Goal: Check status: Check status

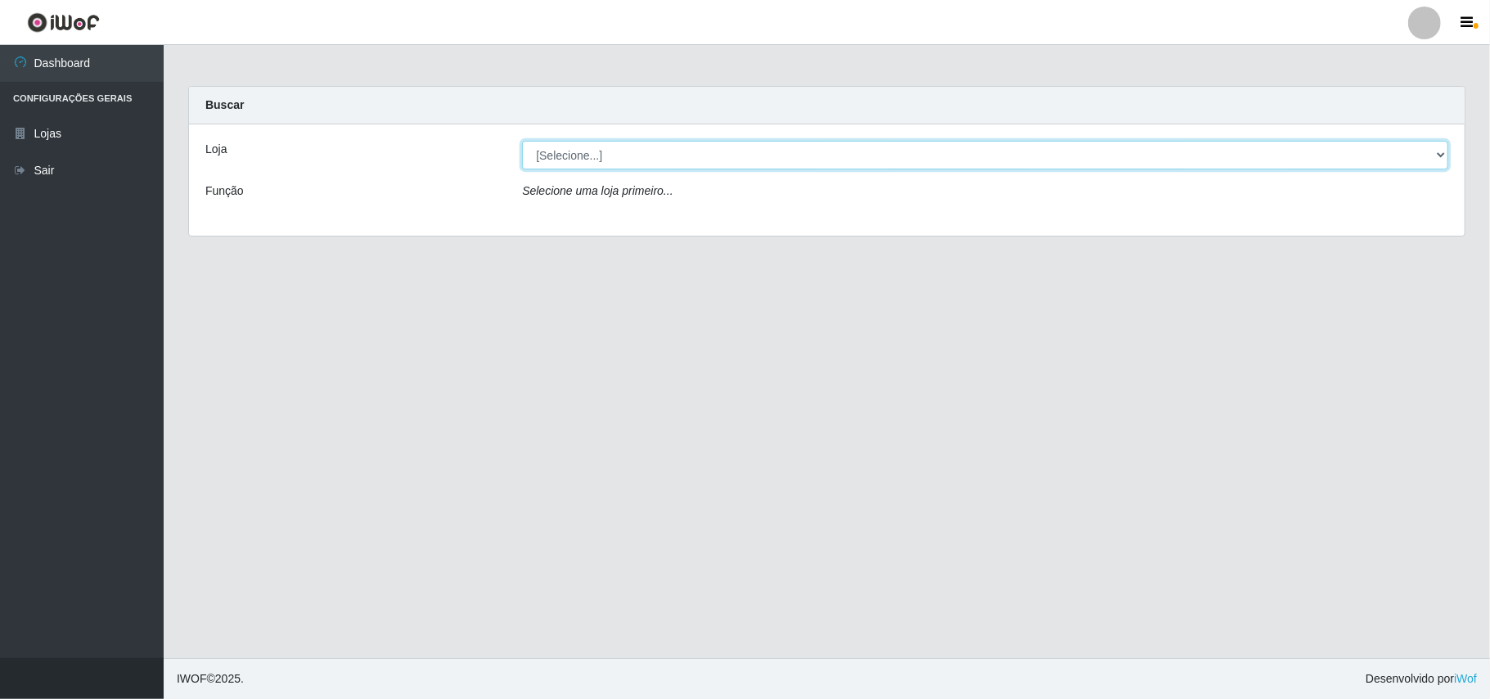
click at [1439, 157] on select "[Selecione...] Bemais Supermercados - B11 Manaíra" at bounding box center [985, 155] width 926 height 29
select select "409"
click at [522, 141] on select "[Selecione...] Bemais Supermercados - B11 Manaíra" at bounding box center [985, 155] width 926 height 29
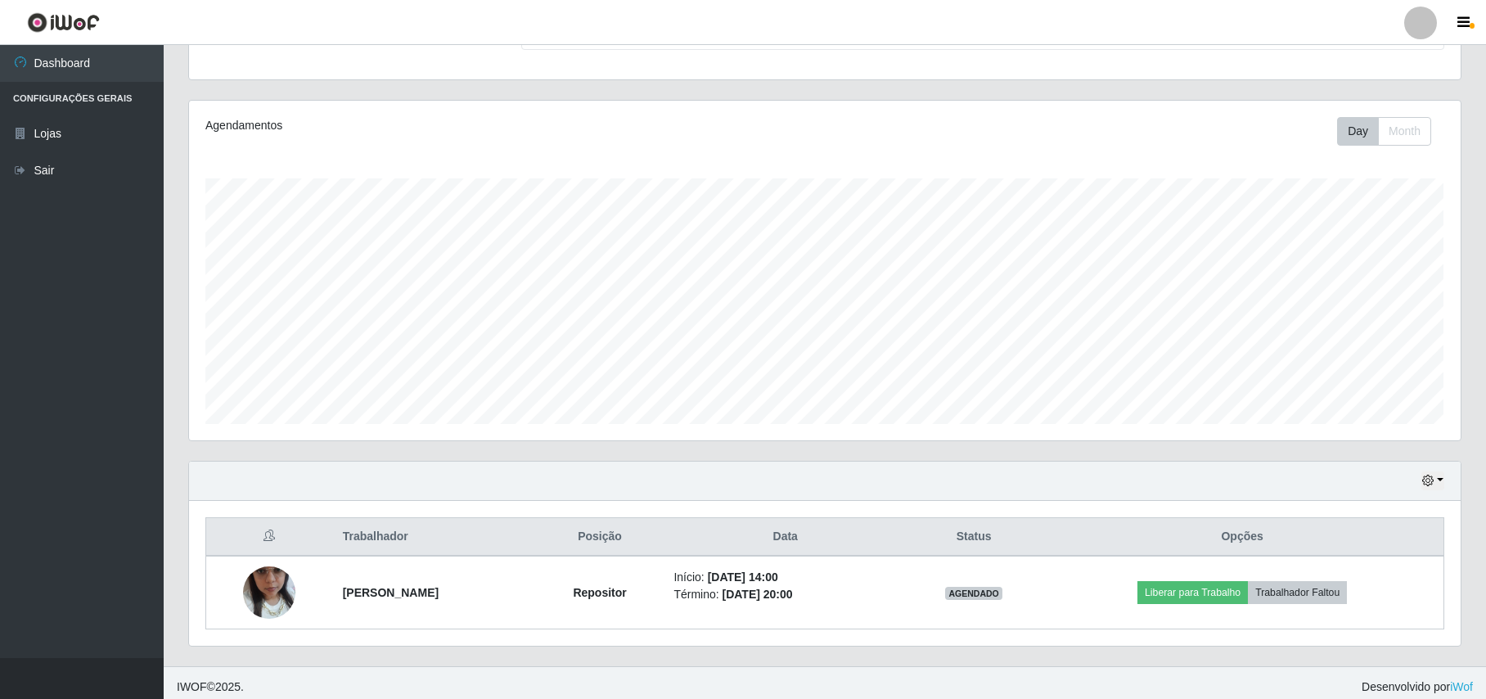
scroll to position [172, 0]
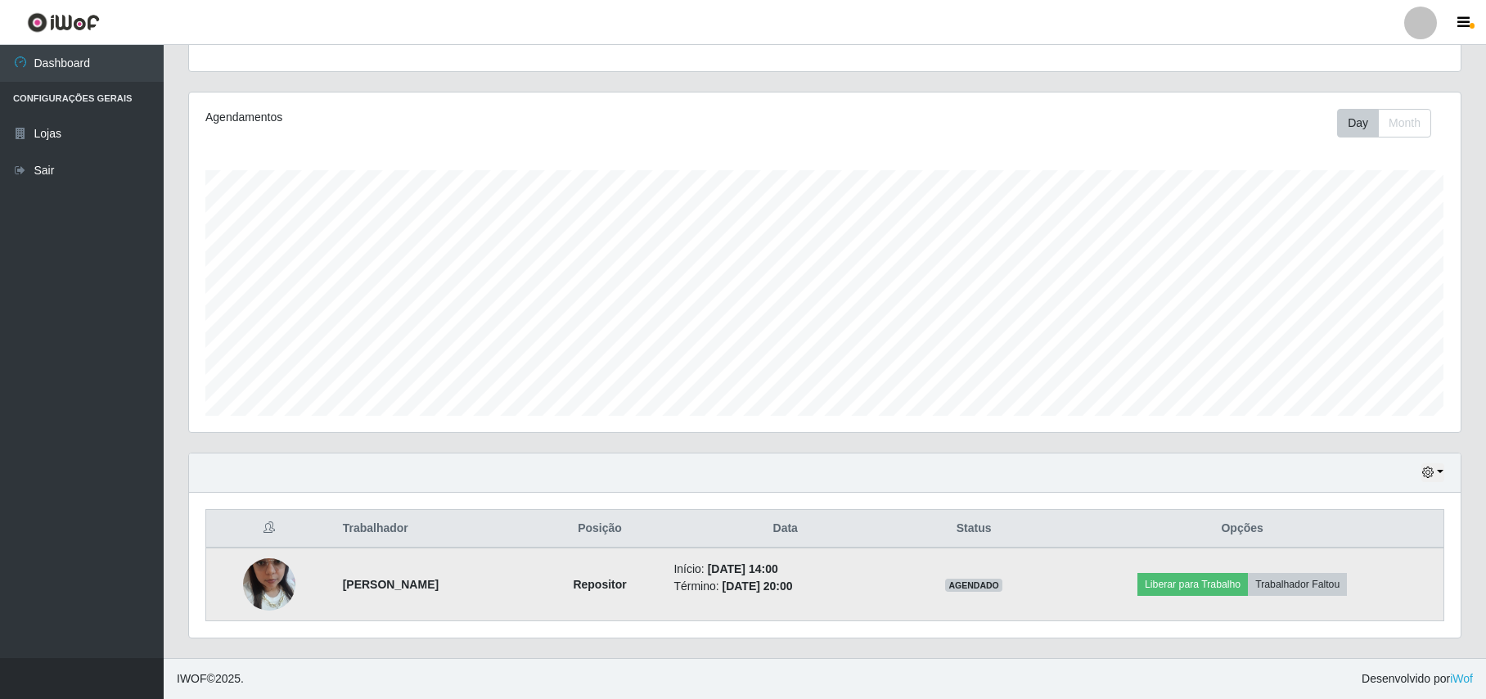
click at [273, 571] on img at bounding box center [269, 584] width 52 height 93
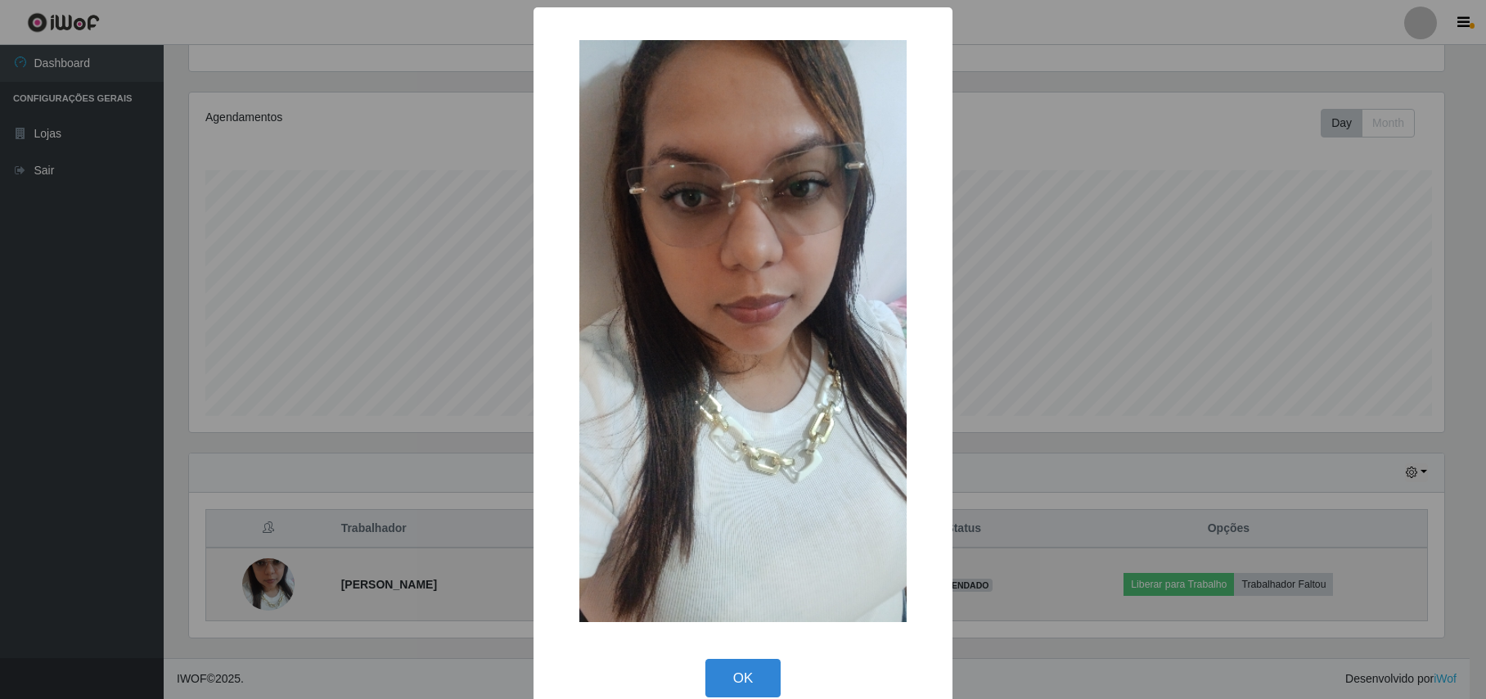
scroll to position [340, 1259]
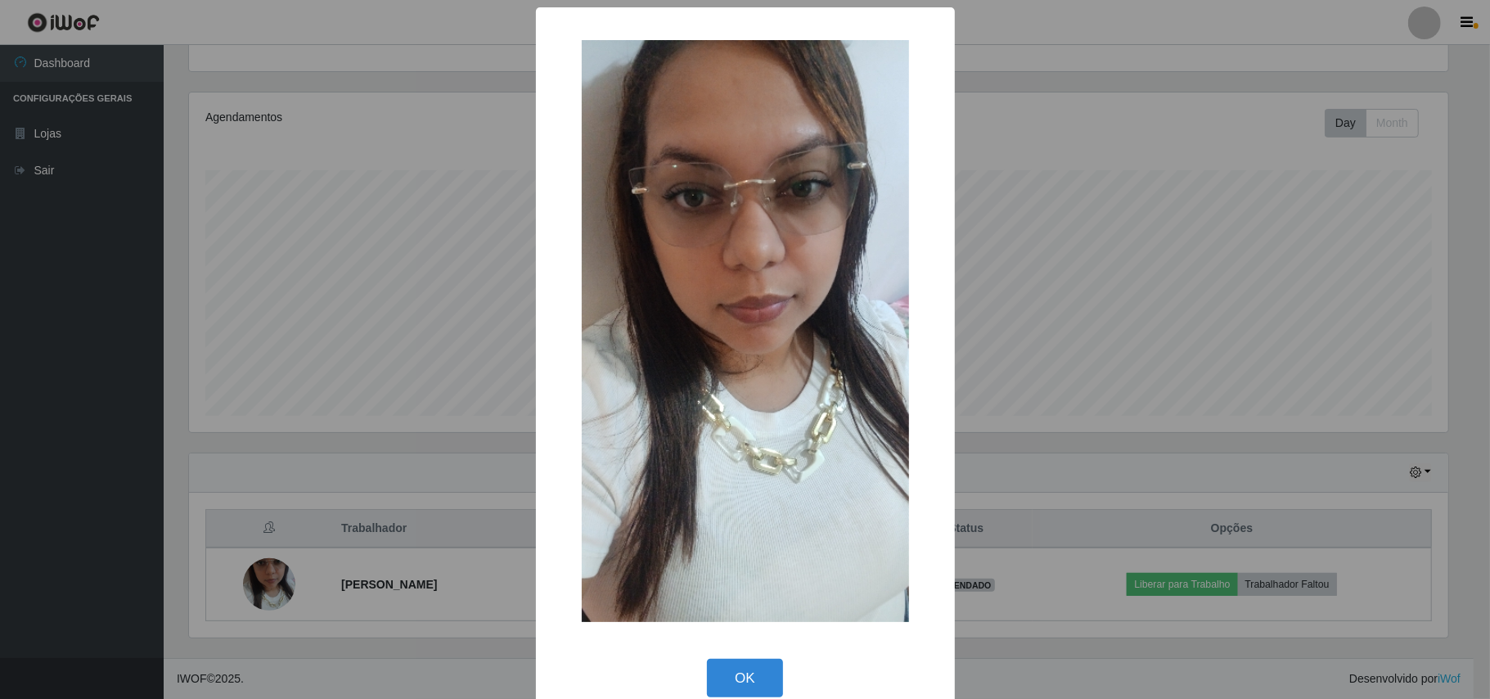
click at [131, 426] on div "× OK Cancel" at bounding box center [745, 349] width 1490 height 699
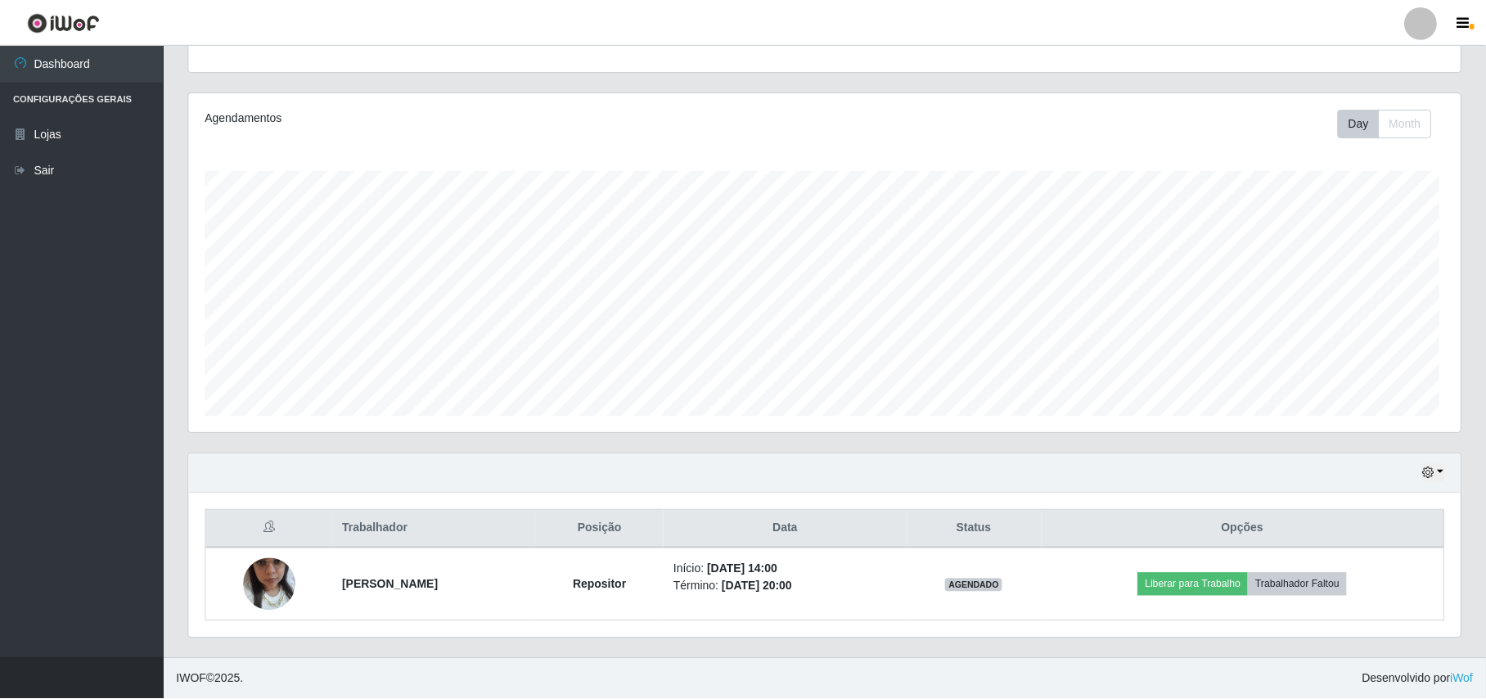
scroll to position [340, 1271]
click at [1438, 463] on button "button" at bounding box center [1432, 472] width 23 height 19
click at [1326, 372] on button "3 dias" at bounding box center [1379, 375] width 129 height 34
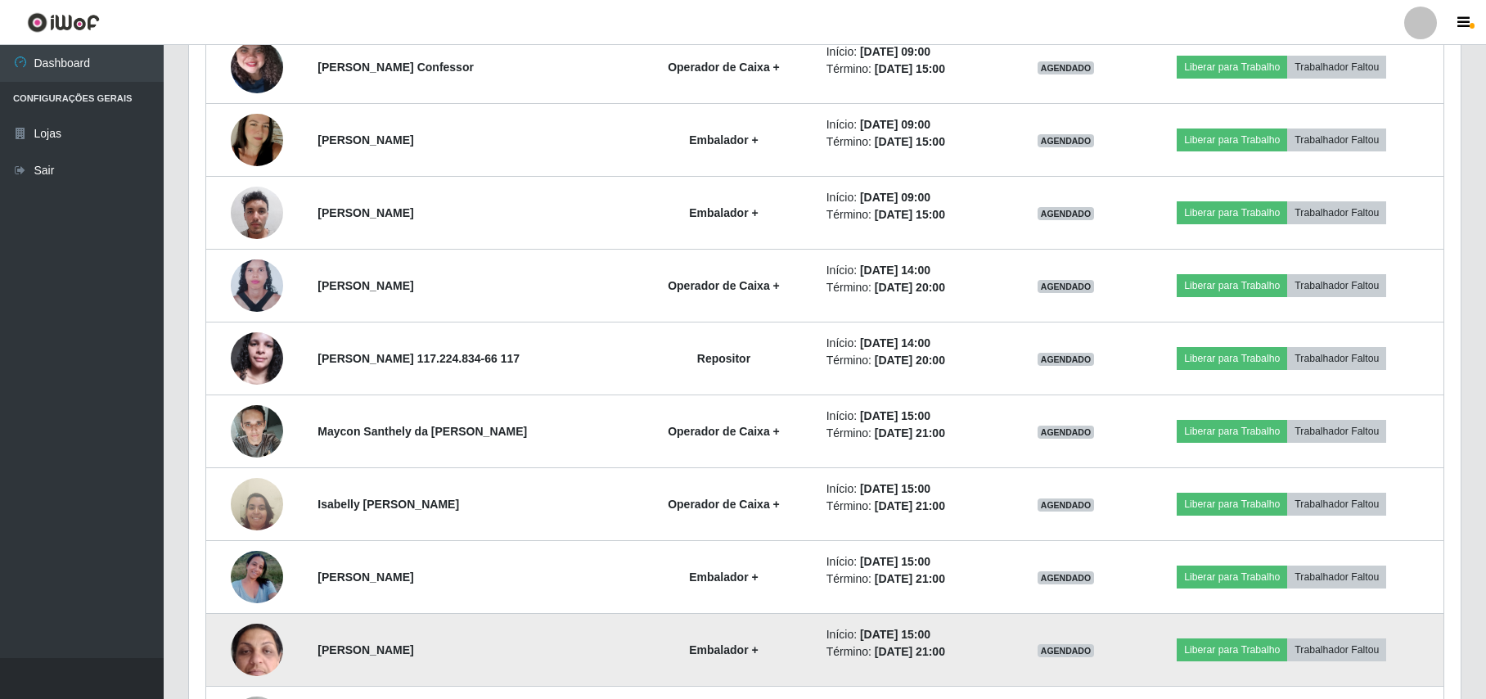
scroll to position [1045, 0]
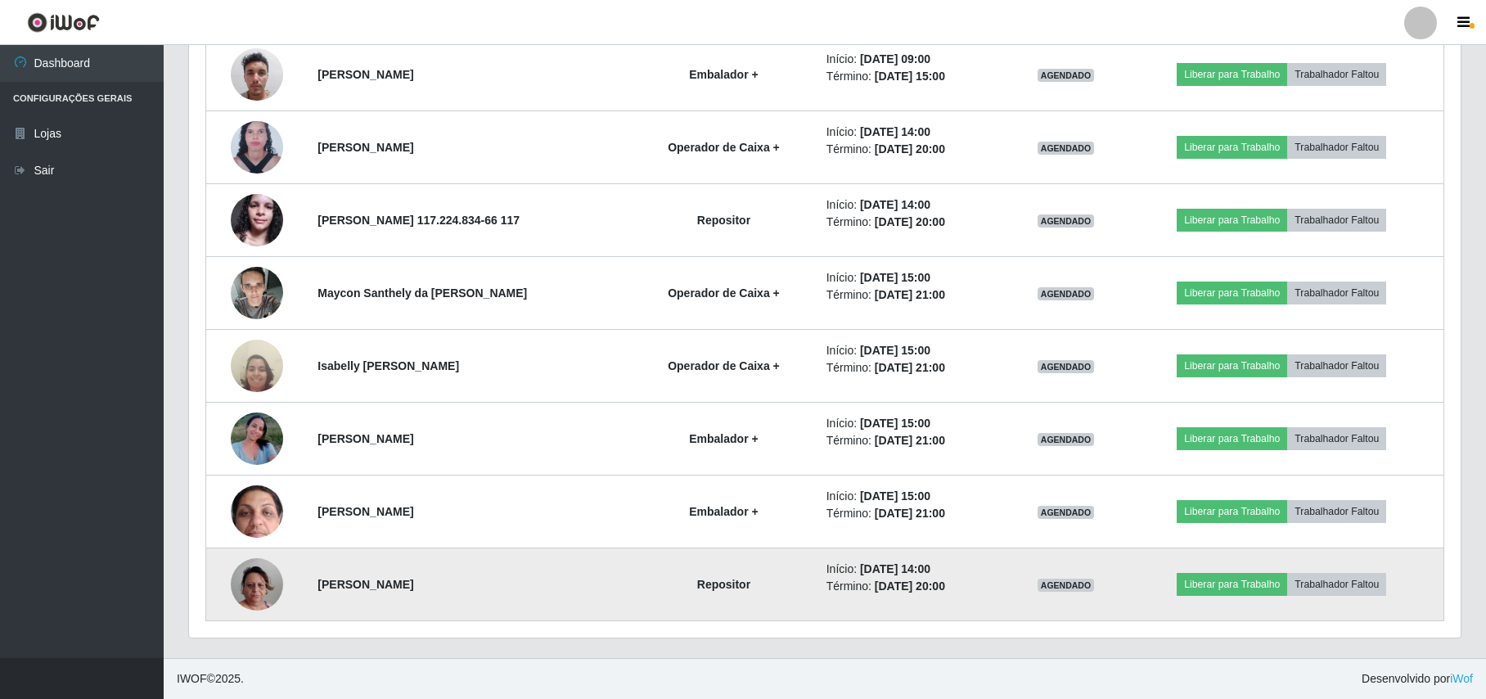
click at [246, 586] on img at bounding box center [257, 584] width 52 height 93
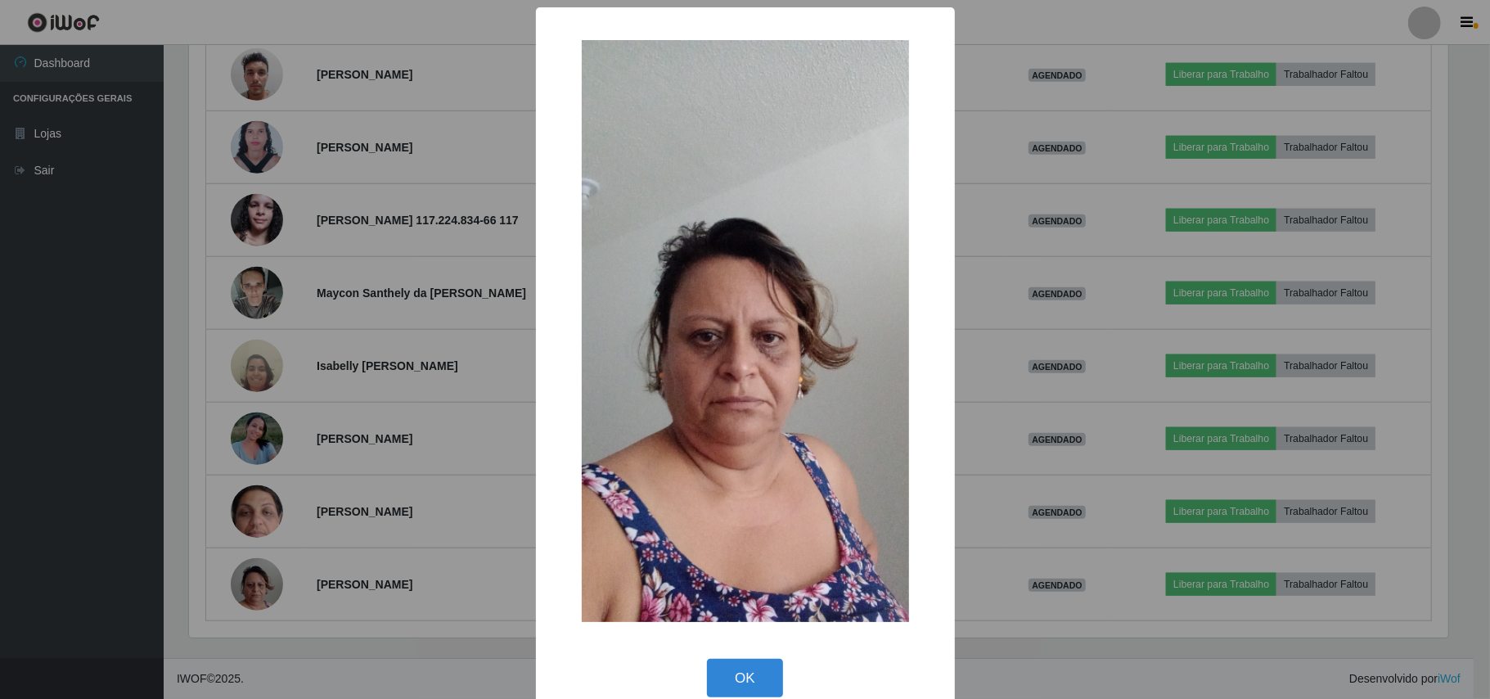
click at [65, 475] on div "× OK Cancel" at bounding box center [745, 349] width 1490 height 699
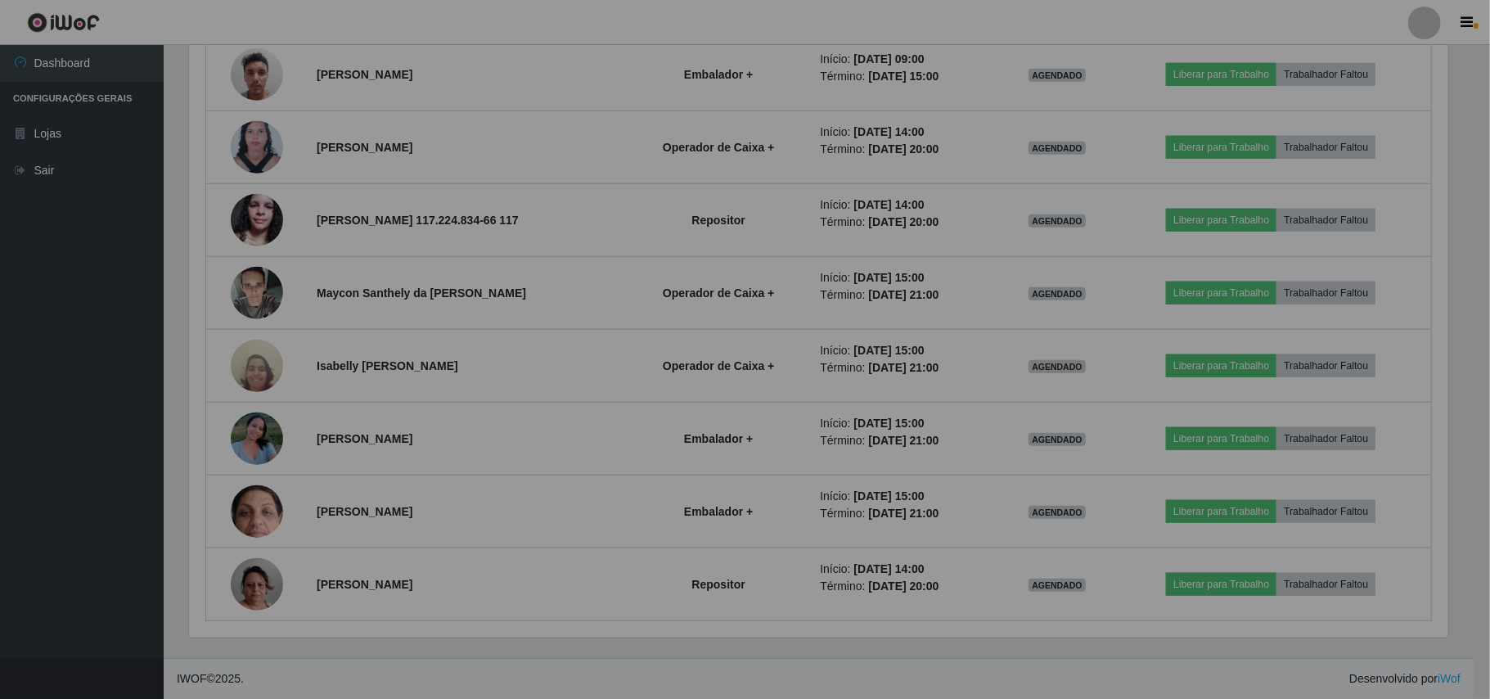
scroll to position [340, 1271]
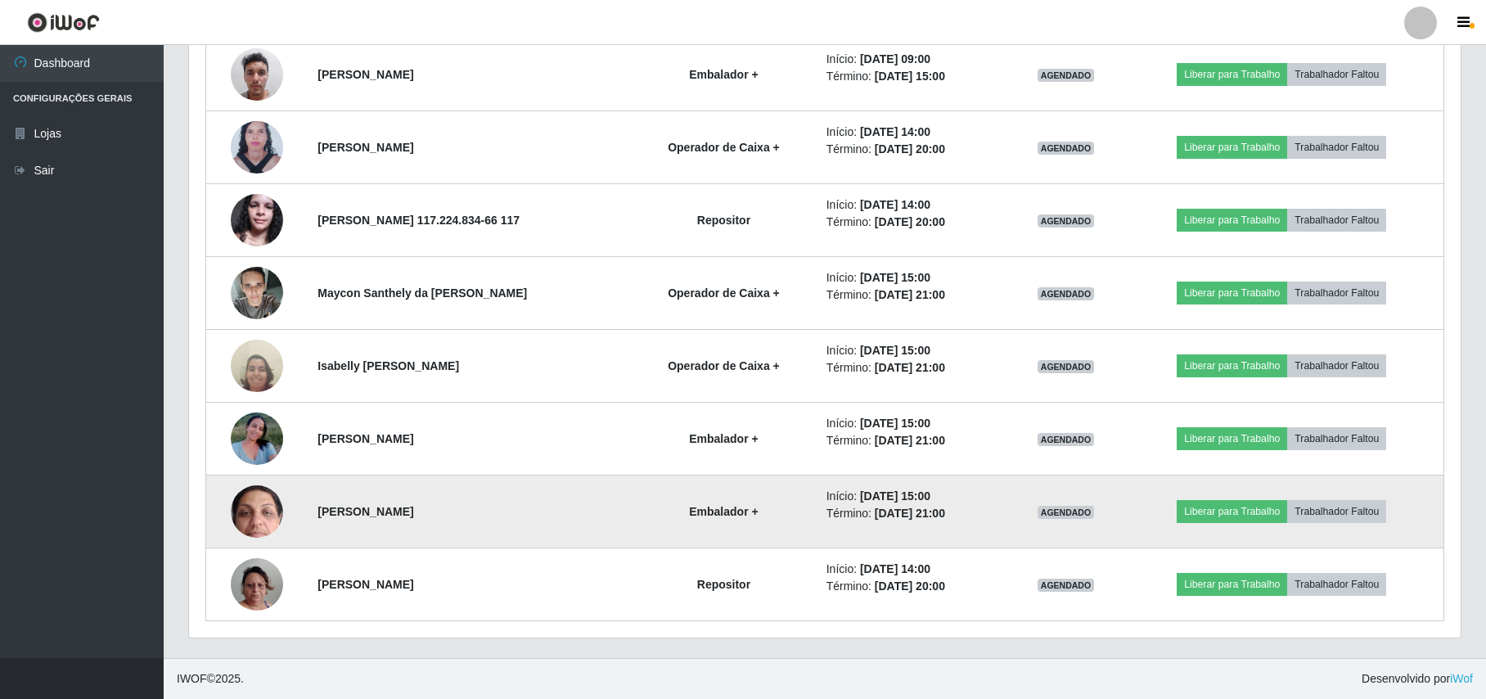
click at [239, 527] on img at bounding box center [257, 511] width 52 height 116
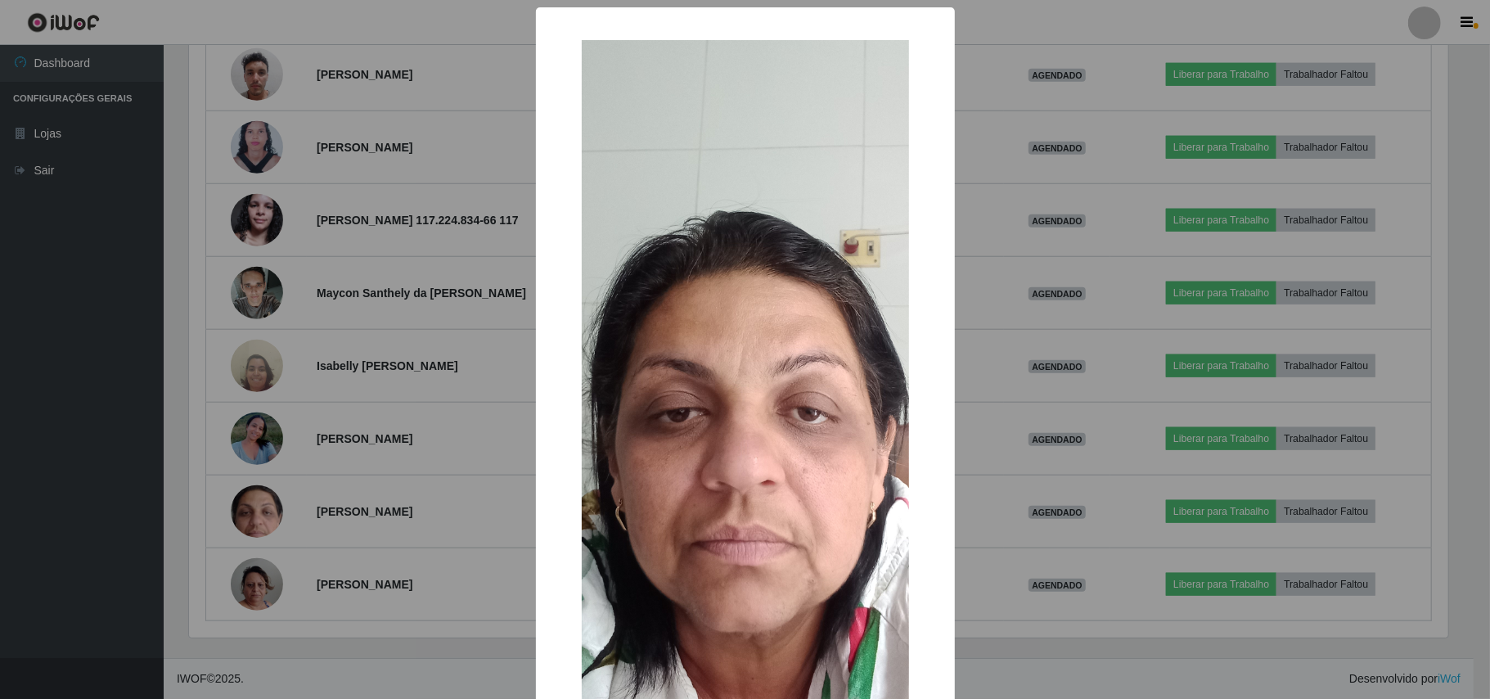
click at [142, 530] on div "× OK Cancel" at bounding box center [745, 349] width 1490 height 699
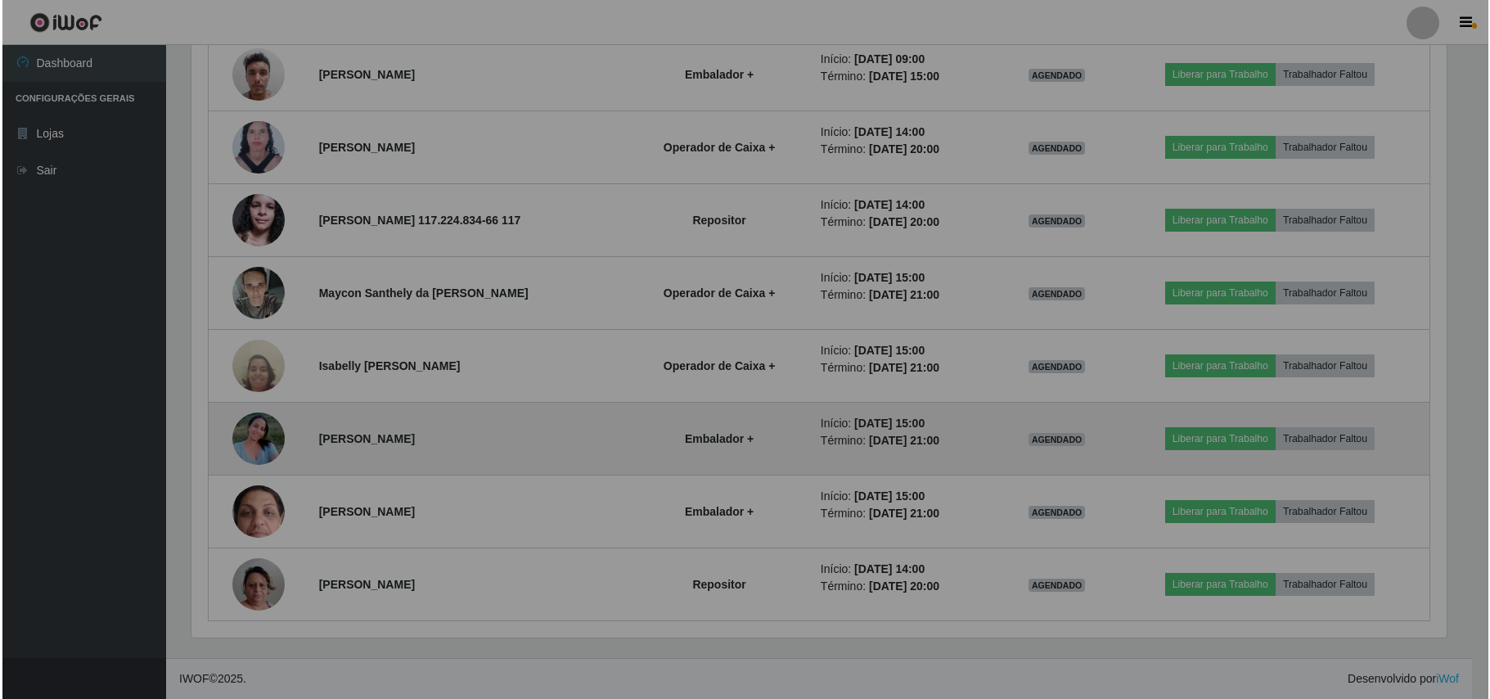
scroll to position [340, 1271]
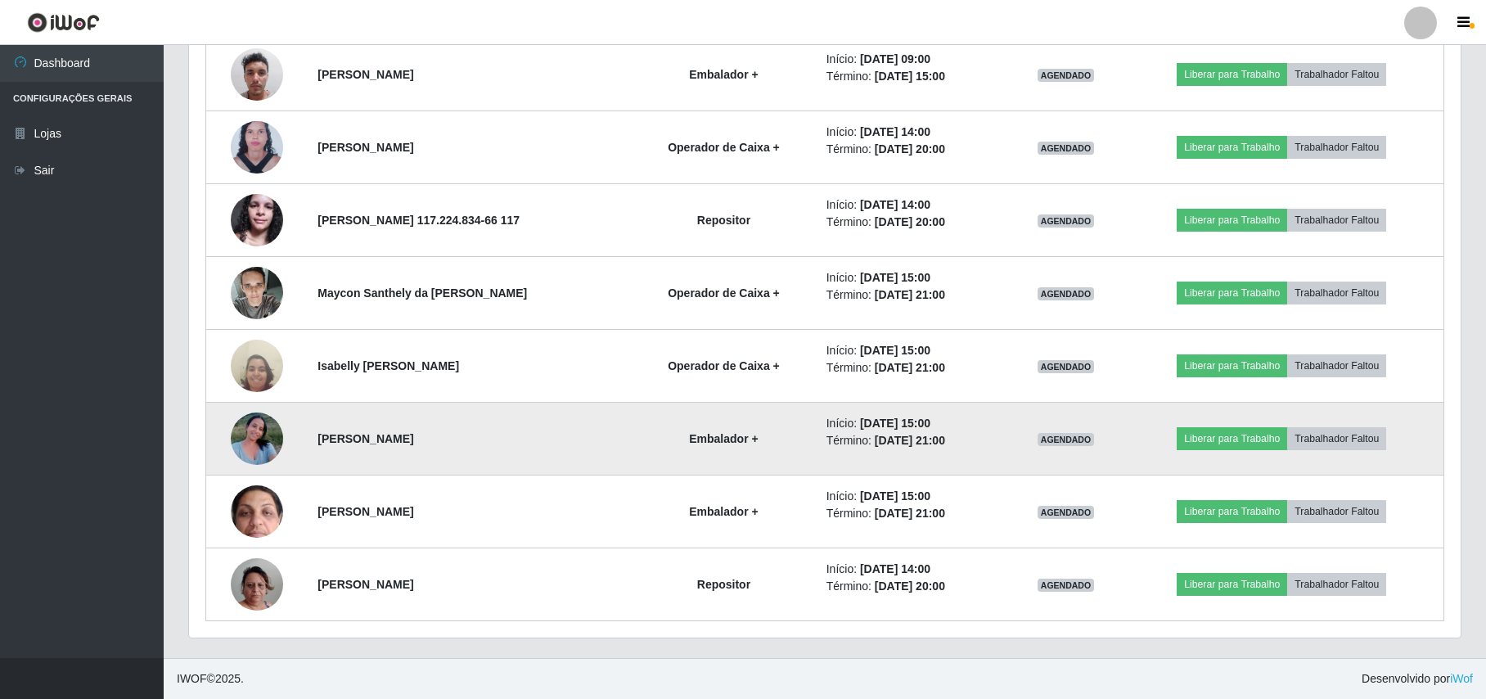
click at [246, 448] on img at bounding box center [257, 438] width 52 height 70
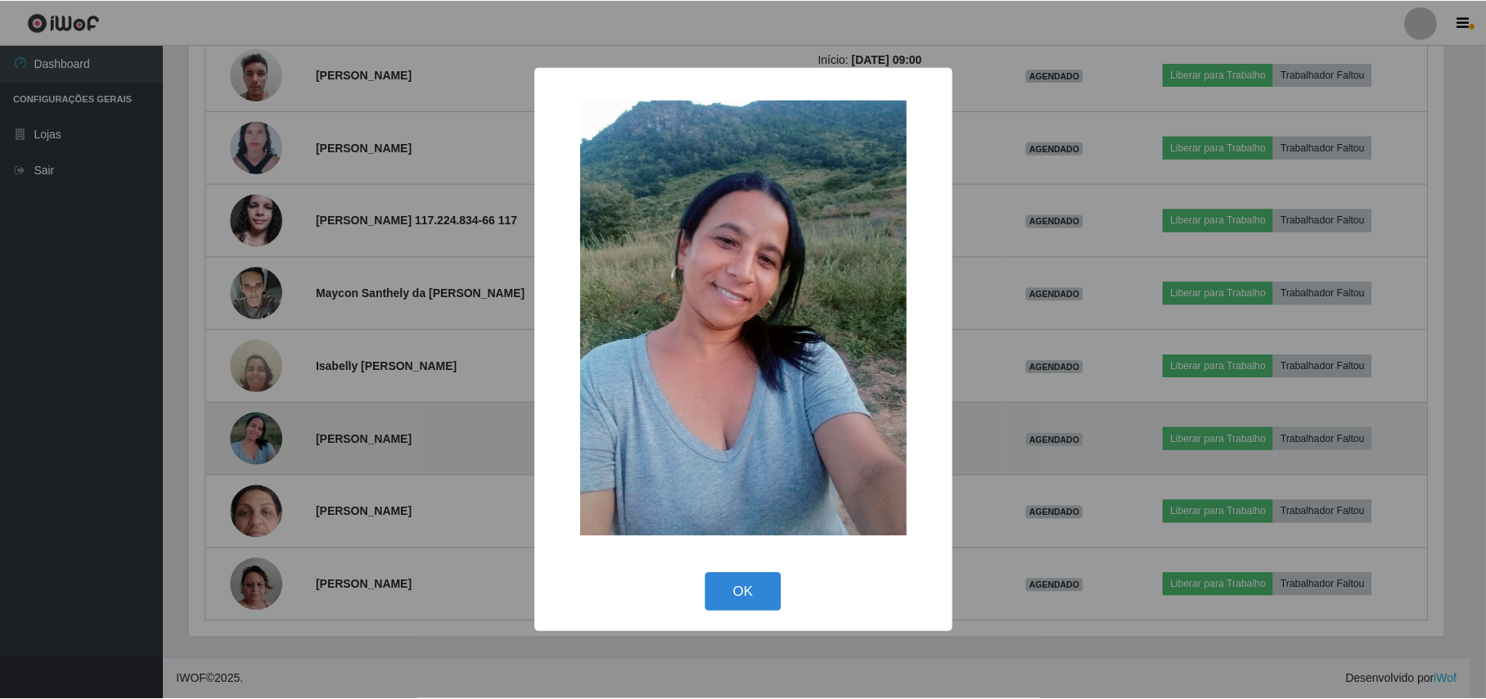
scroll to position [340, 1259]
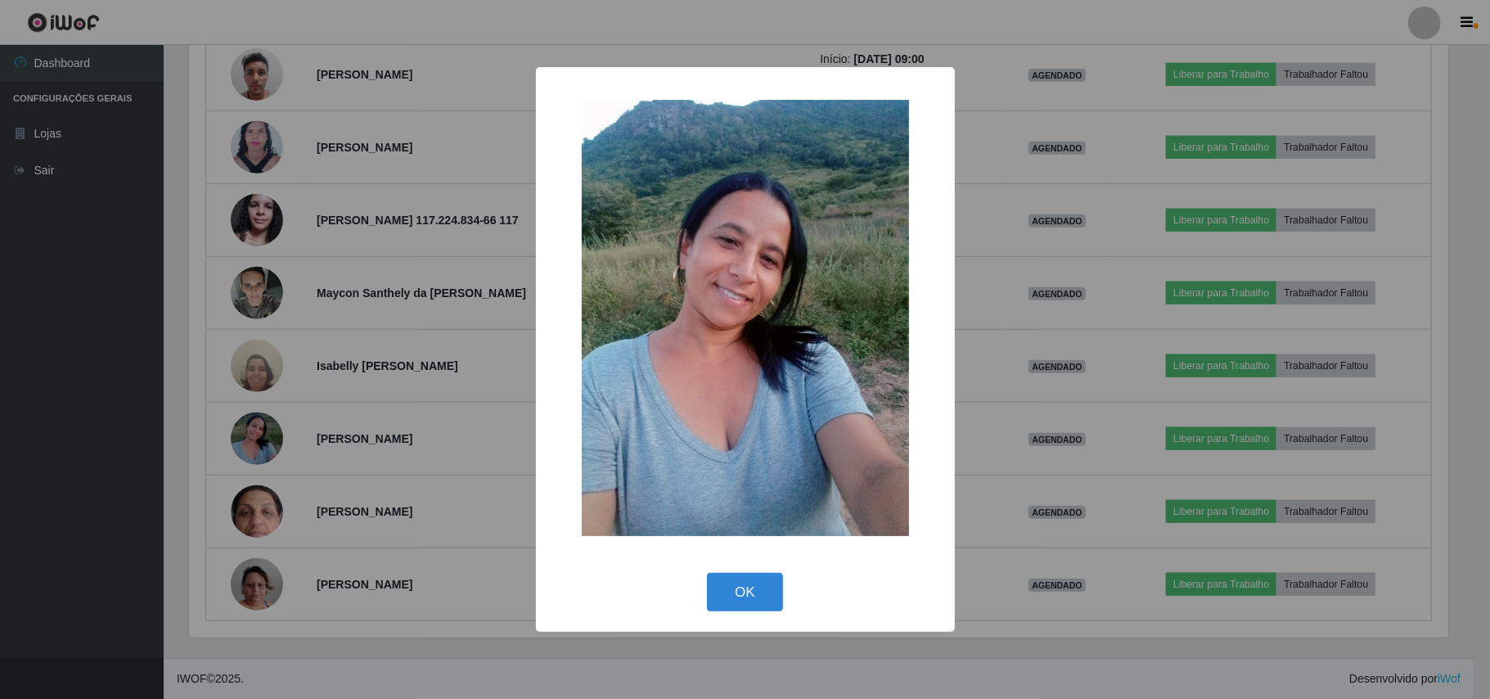
click at [151, 478] on div "× OK Cancel" at bounding box center [745, 349] width 1490 height 699
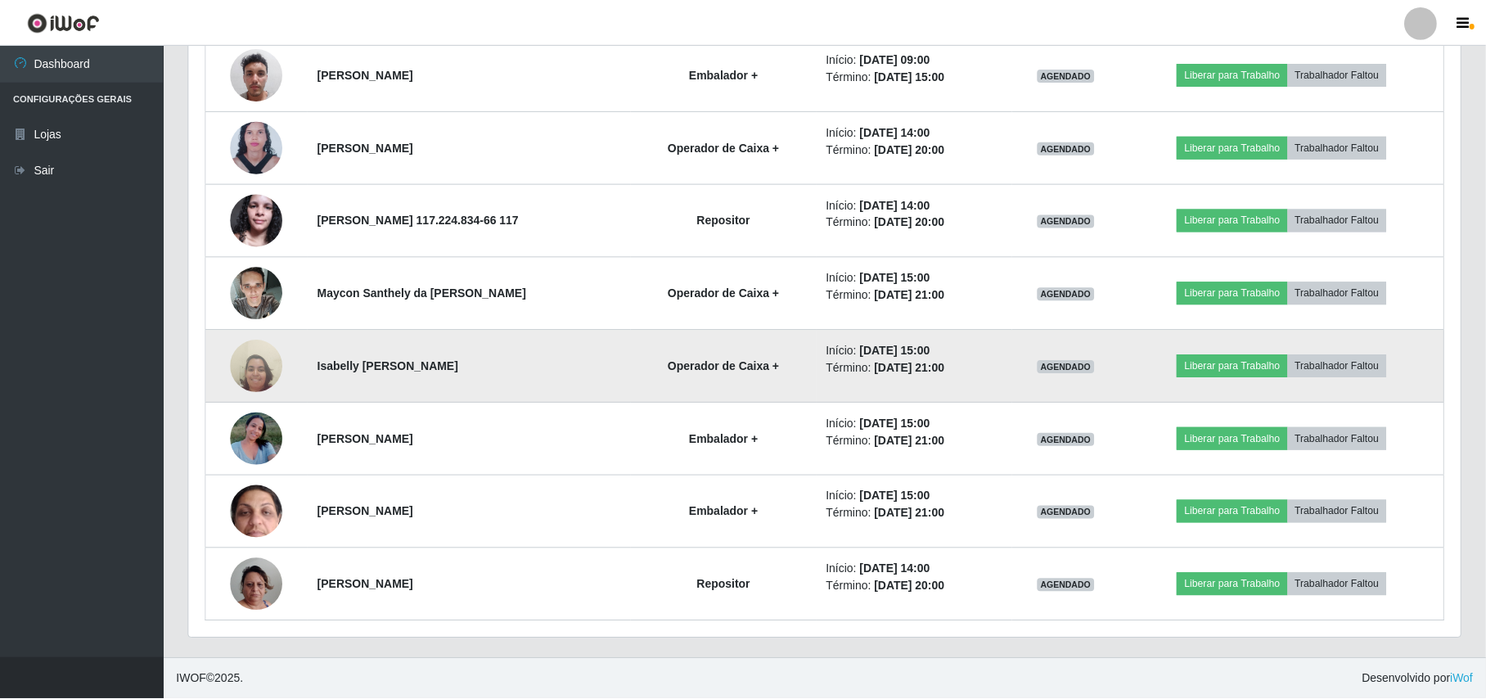
scroll to position [340, 1271]
click at [256, 375] on img at bounding box center [257, 366] width 52 height 70
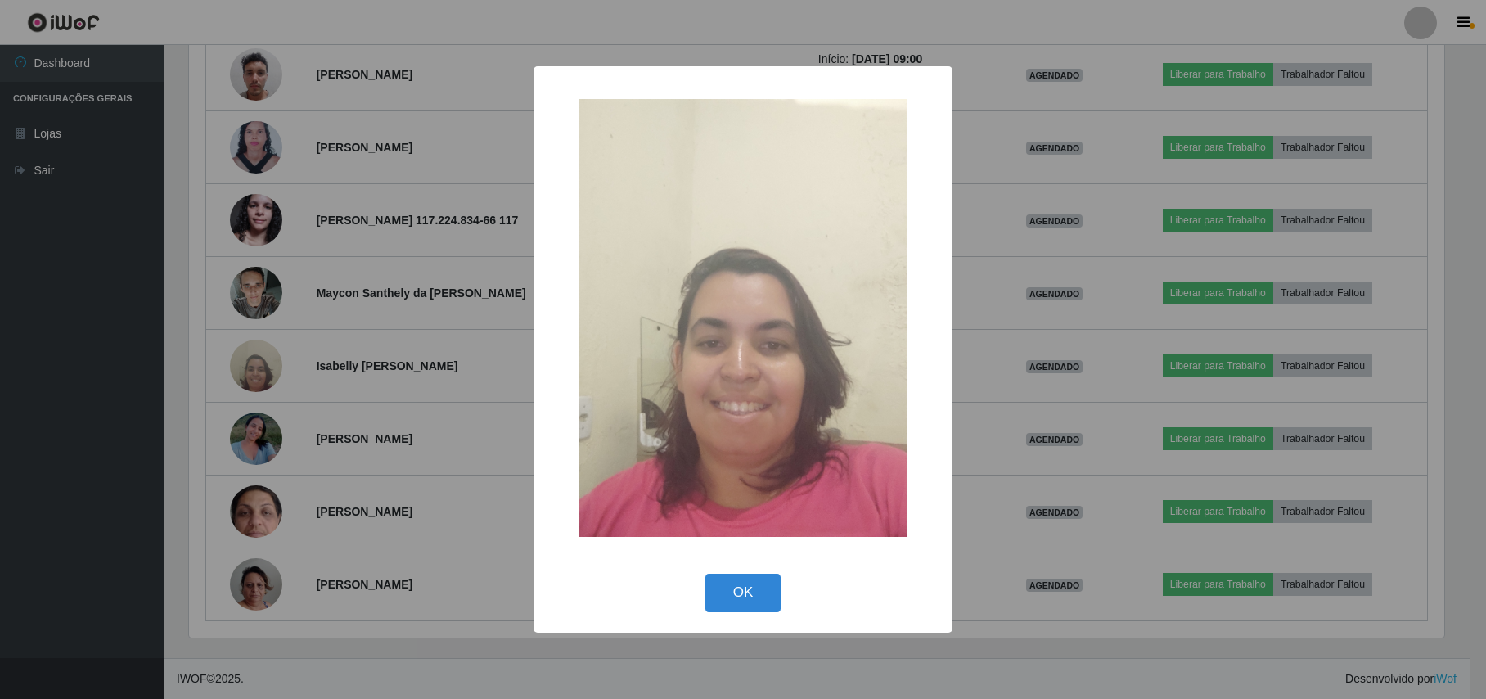
scroll to position [340, 1259]
click at [144, 417] on div "× OK Cancel" at bounding box center [745, 349] width 1490 height 699
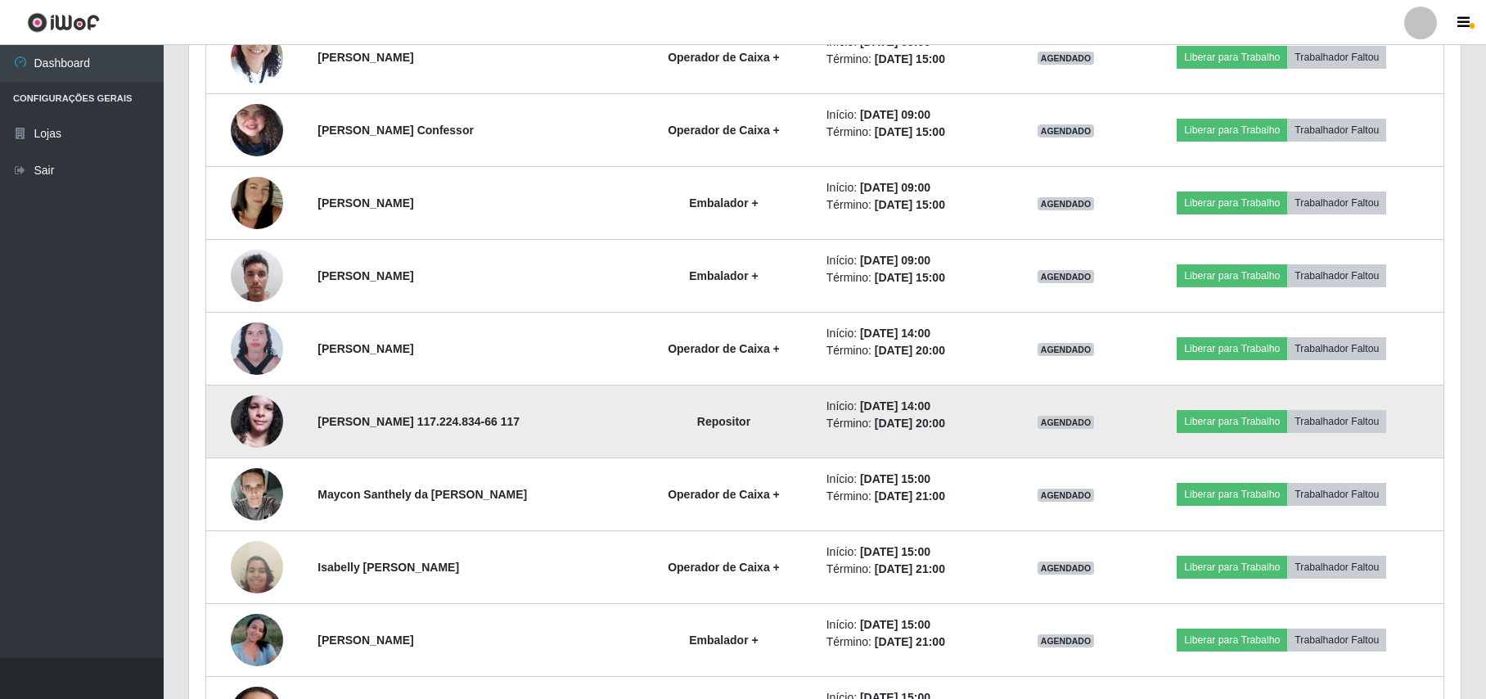
scroll to position [827, 0]
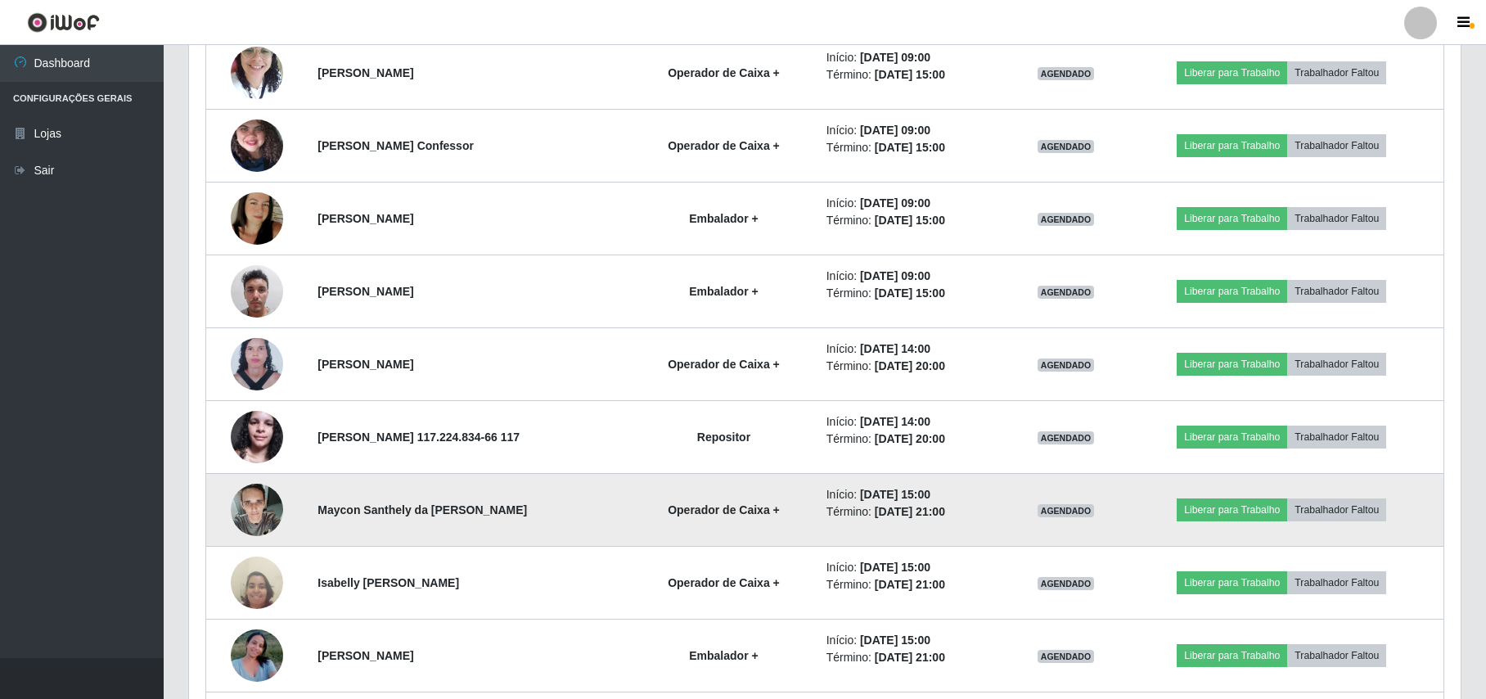
click at [264, 498] on img at bounding box center [257, 510] width 52 height 70
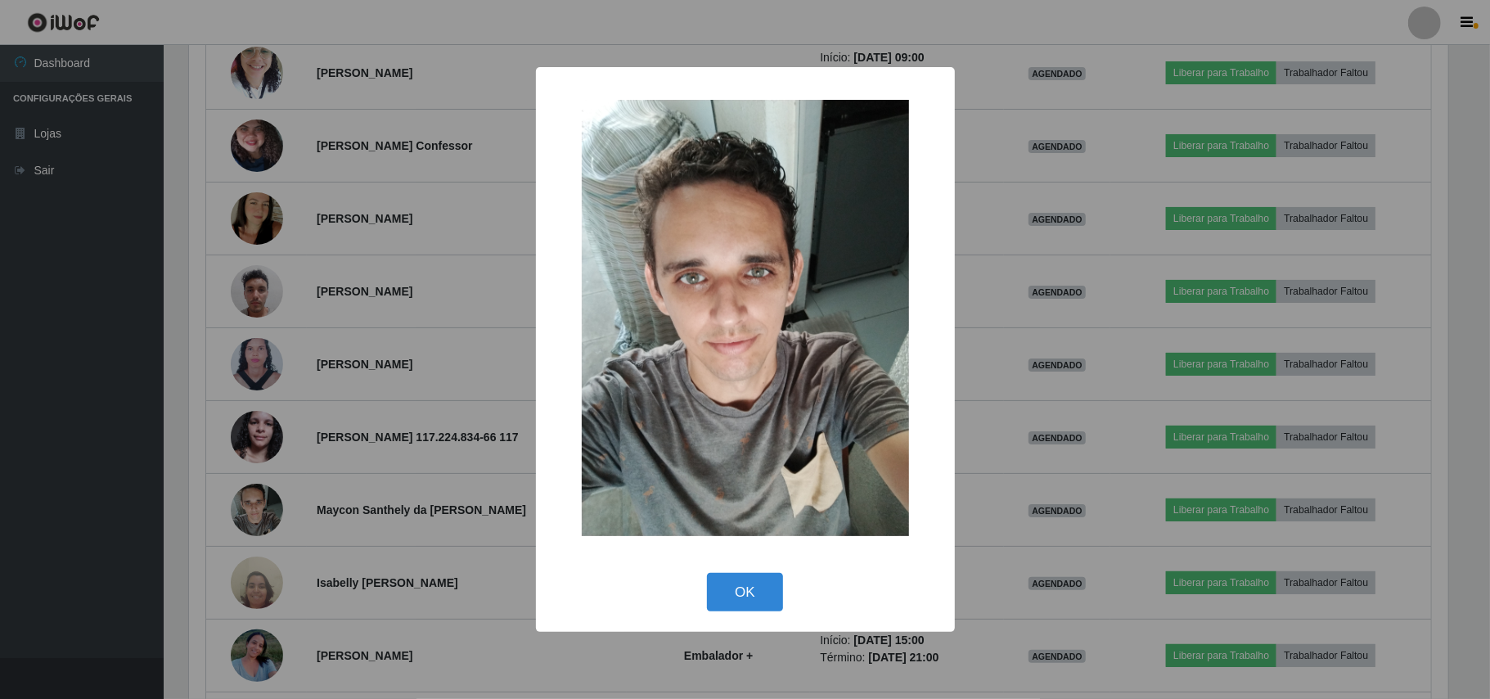
click at [113, 492] on div "× OK Cancel" at bounding box center [745, 349] width 1490 height 699
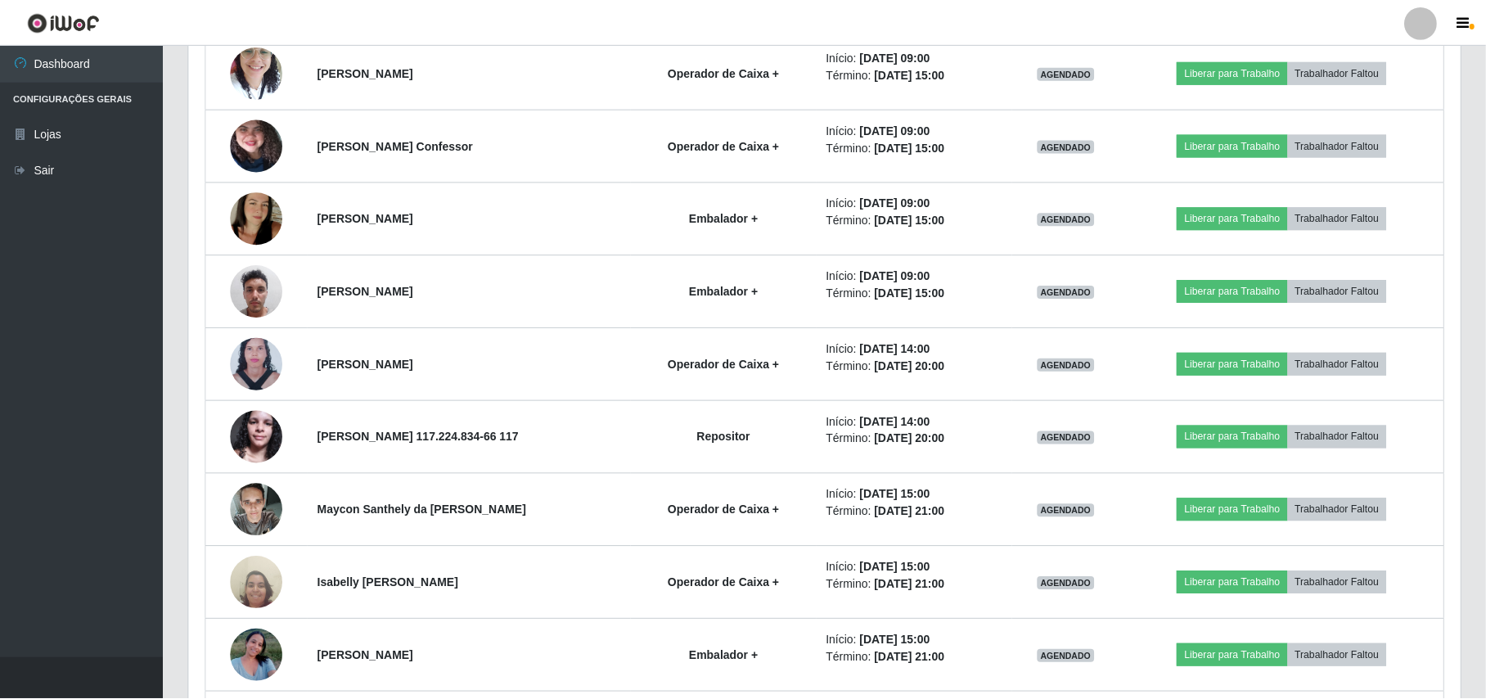
scroll to position [0, 0]
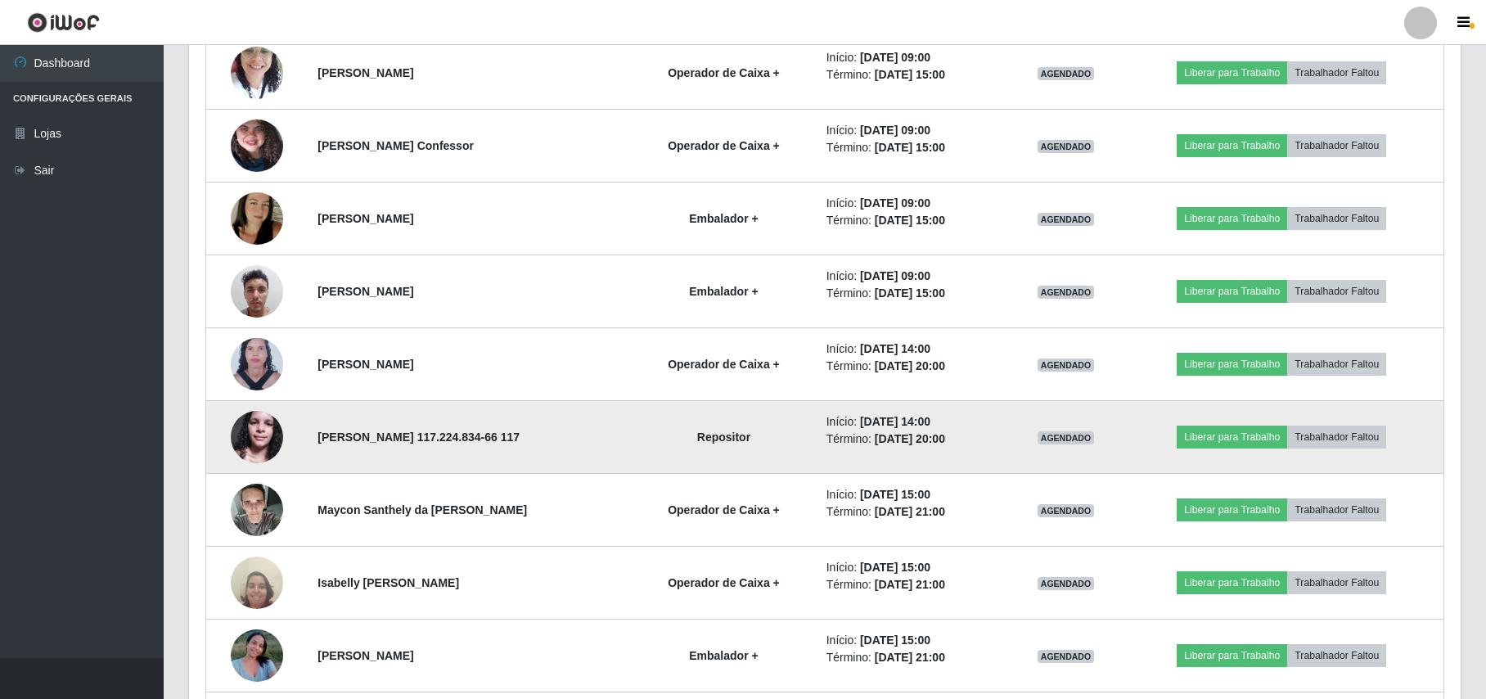
click at [256, 436] on img at bounding box center [257, 437] width 52 height 70
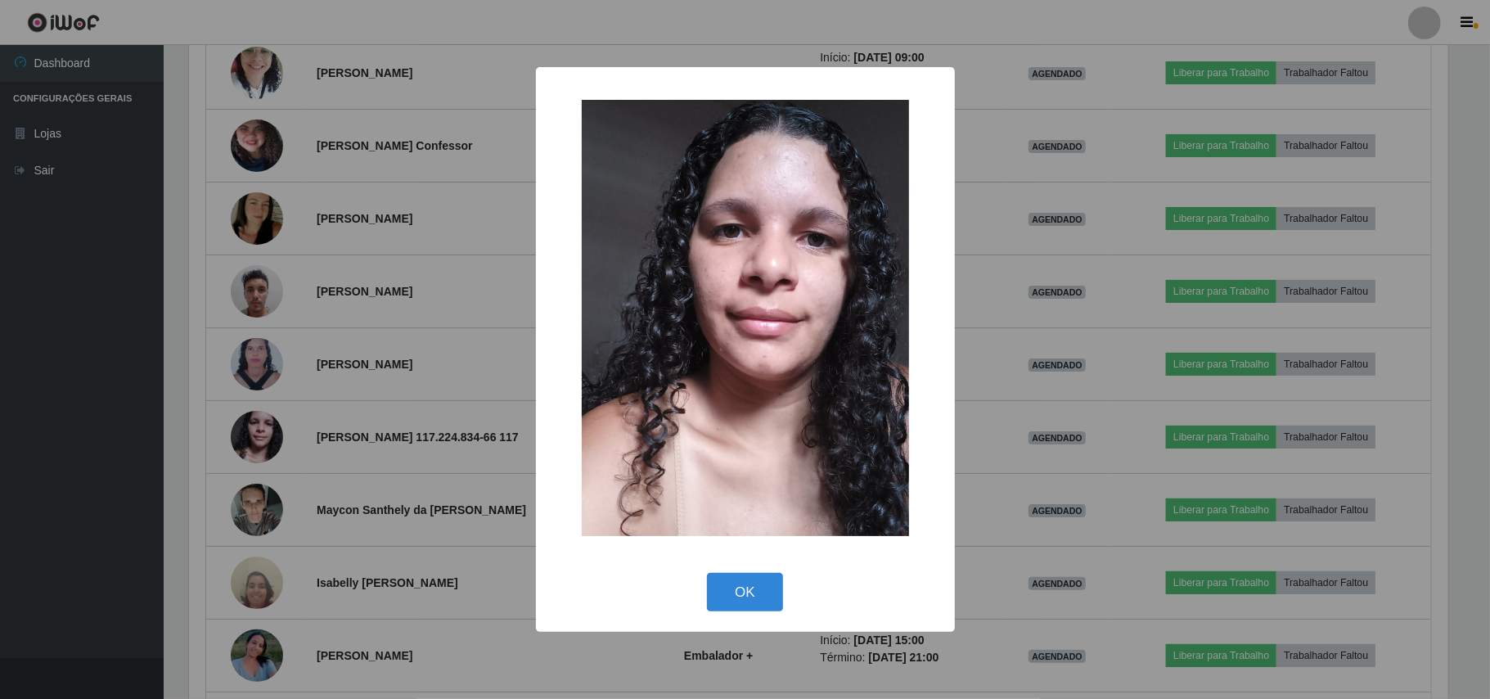
click at [121, 455] on div "× OK Cancel" at bounding box center [745, 349] width 1490 height 699
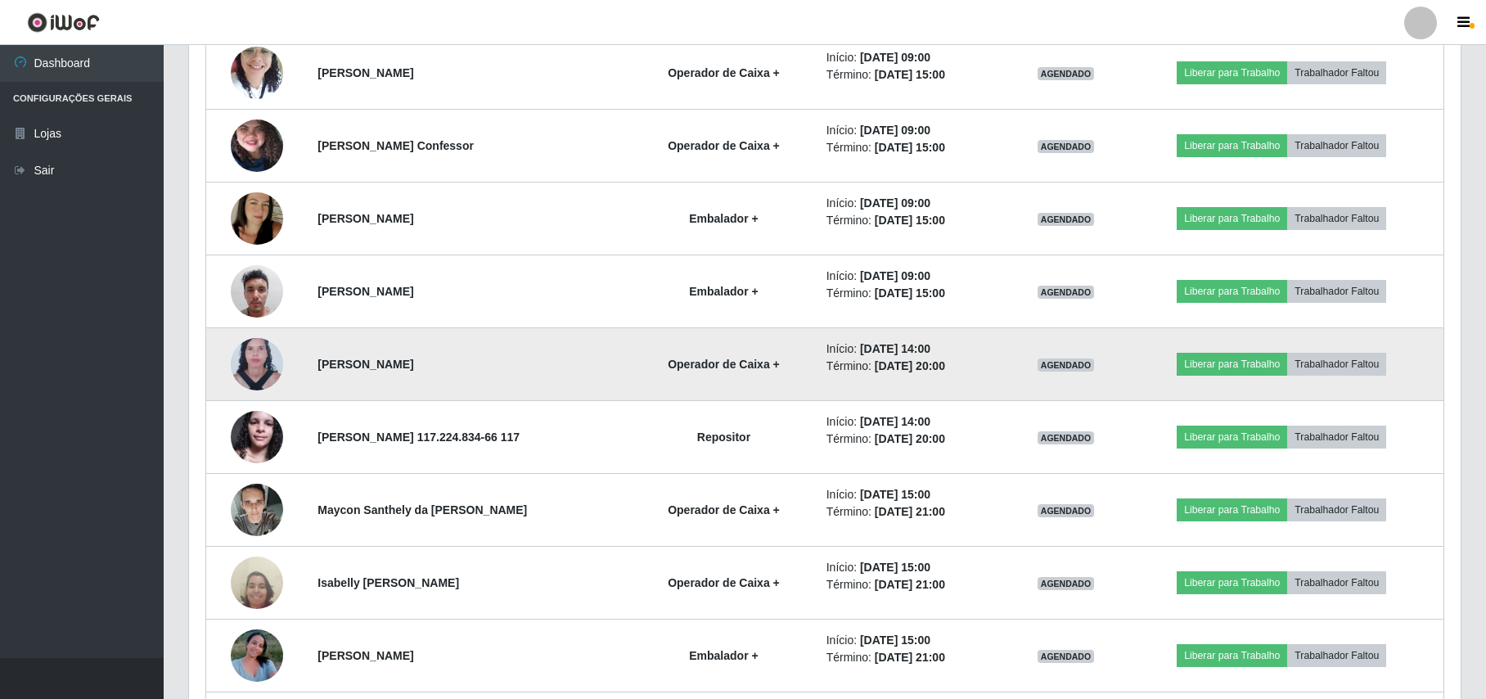
click at [250, 365] on img at bounding box center [257, 364] width 52 height 71
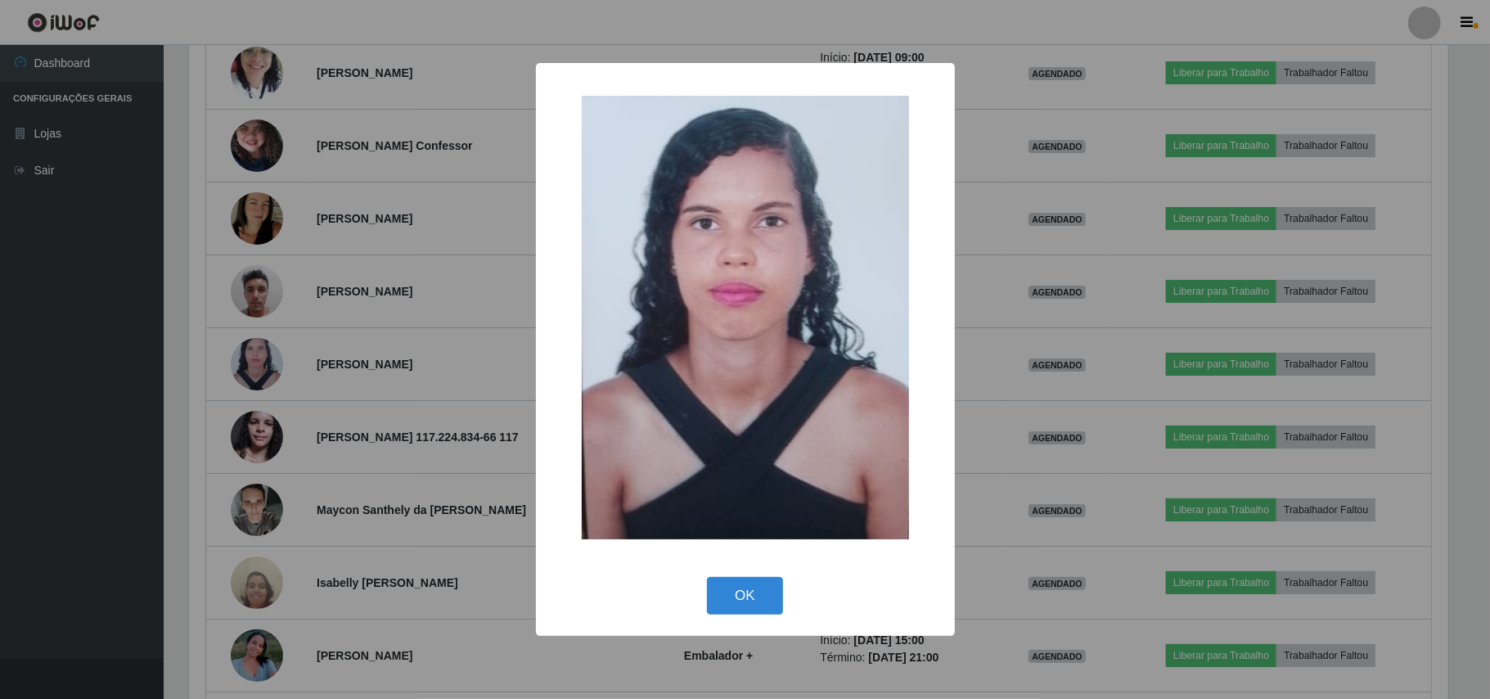
click at [115, 394] on div "× OK Cancel" at bounding box center [745, 349] width 1490 height 699
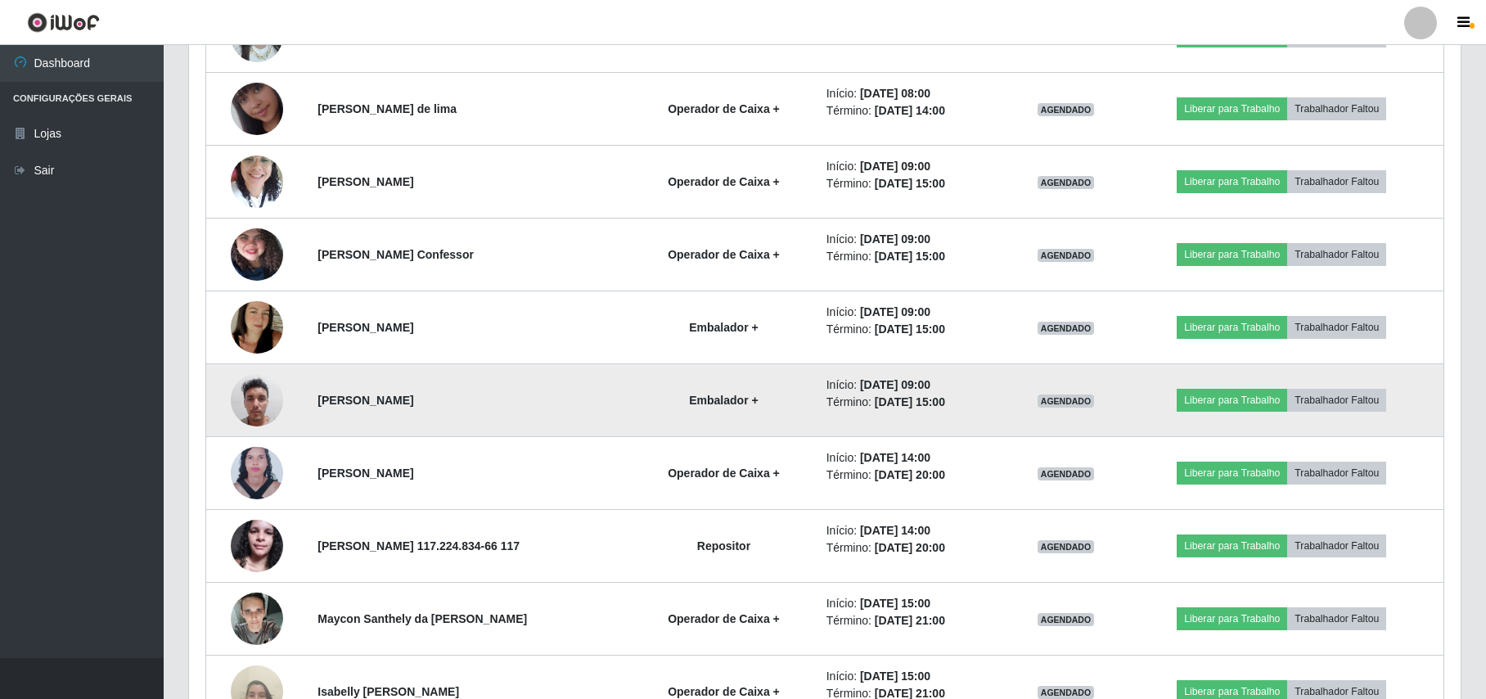
click at [259, 406] on img at bounding box center [257, 400] width 52 height 70
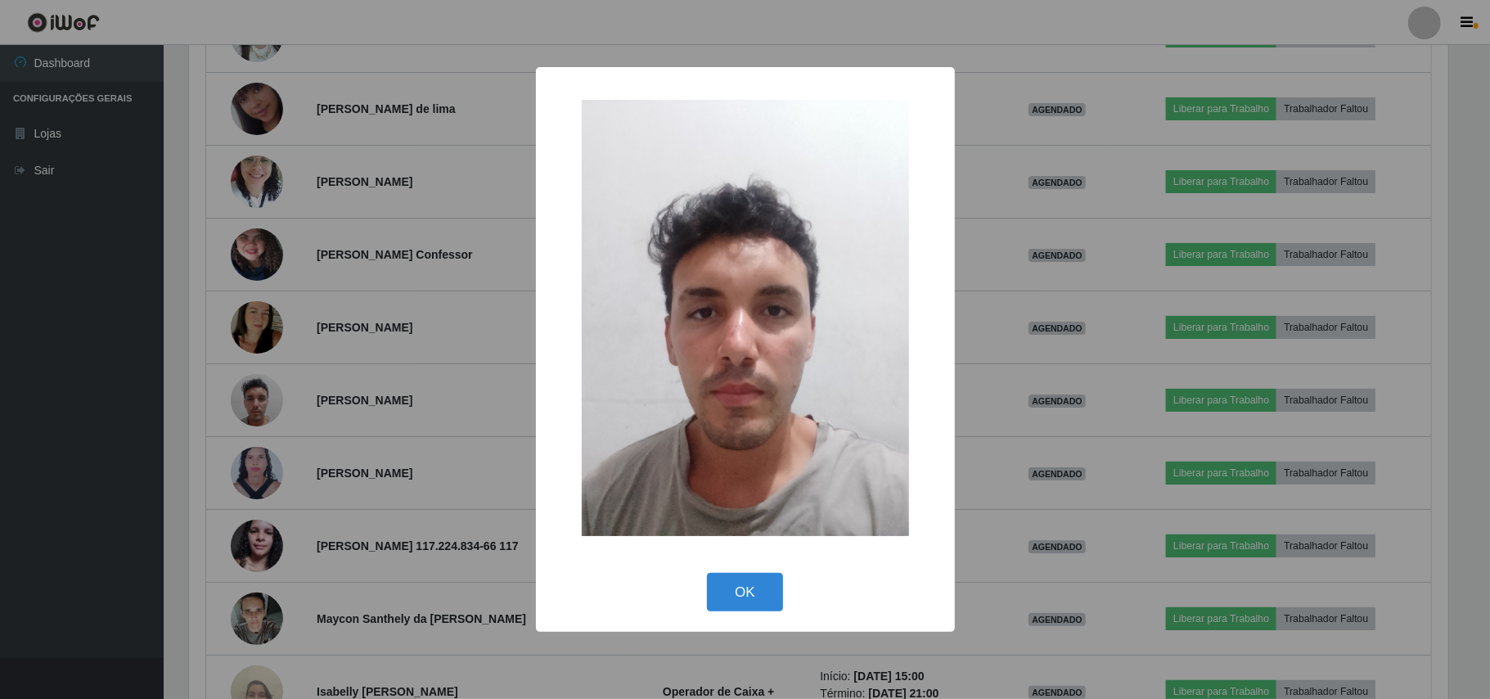
click at [147, 397] on div "× OK Cancel" at bounding box center [745, 349] width 1490 height 699
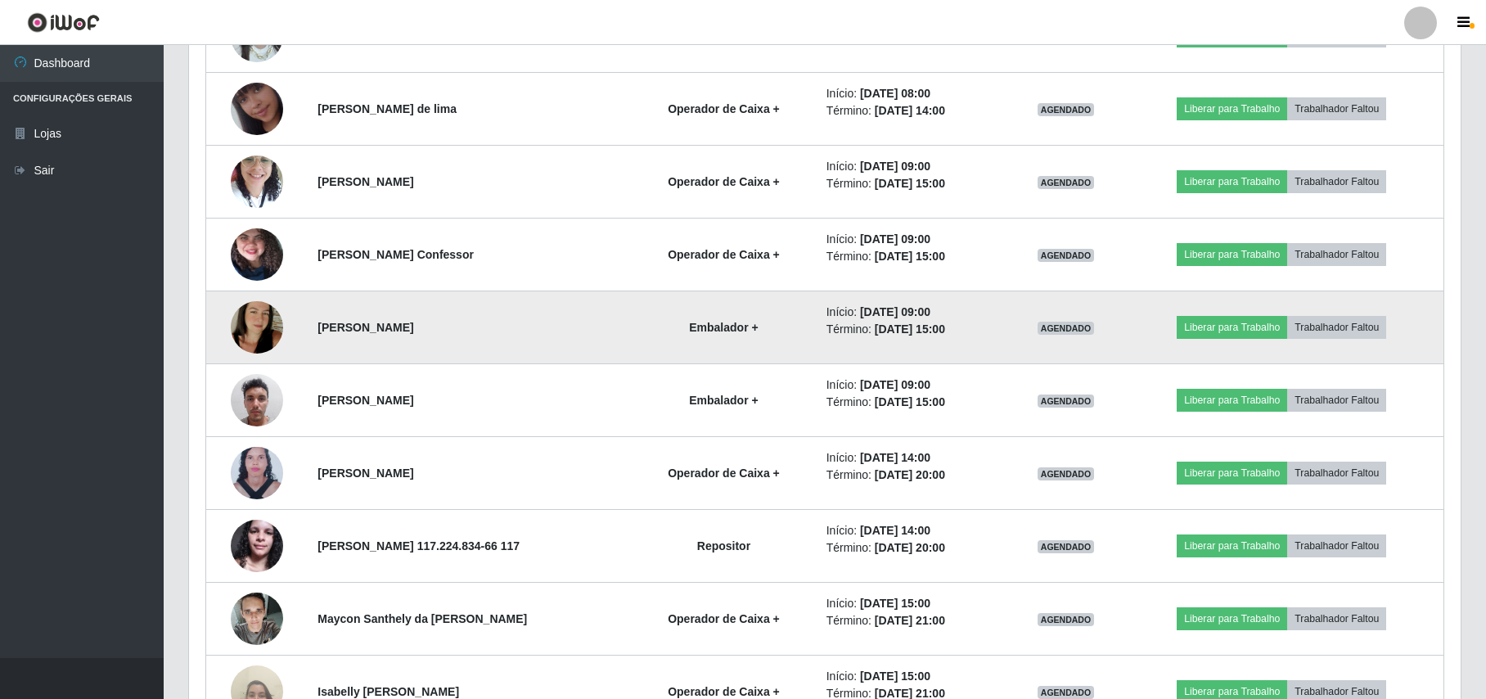
click at [244, 336] on img at bounding box center [257, 327] width 52 height 93
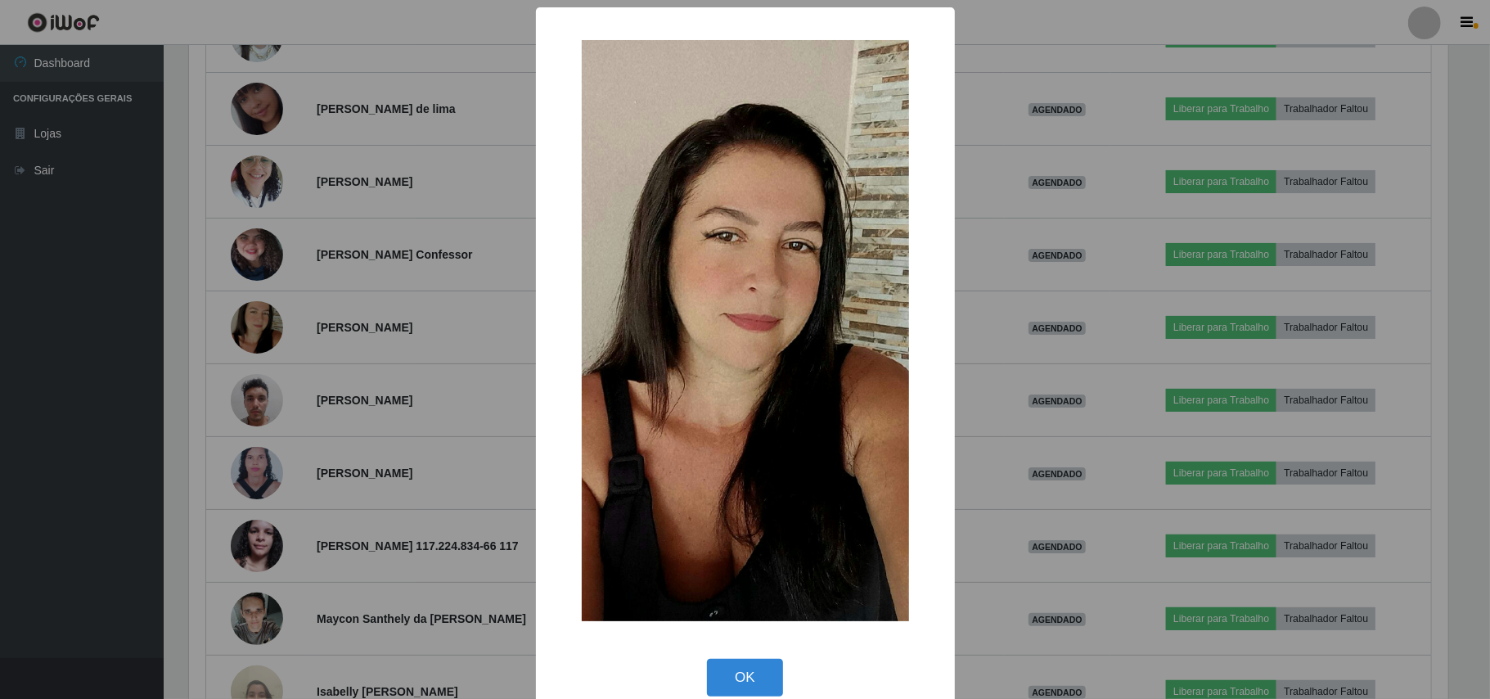
click at [167, 354] on div "× OK Cancel" at bounding box center [745, 349] width 1490 height 699
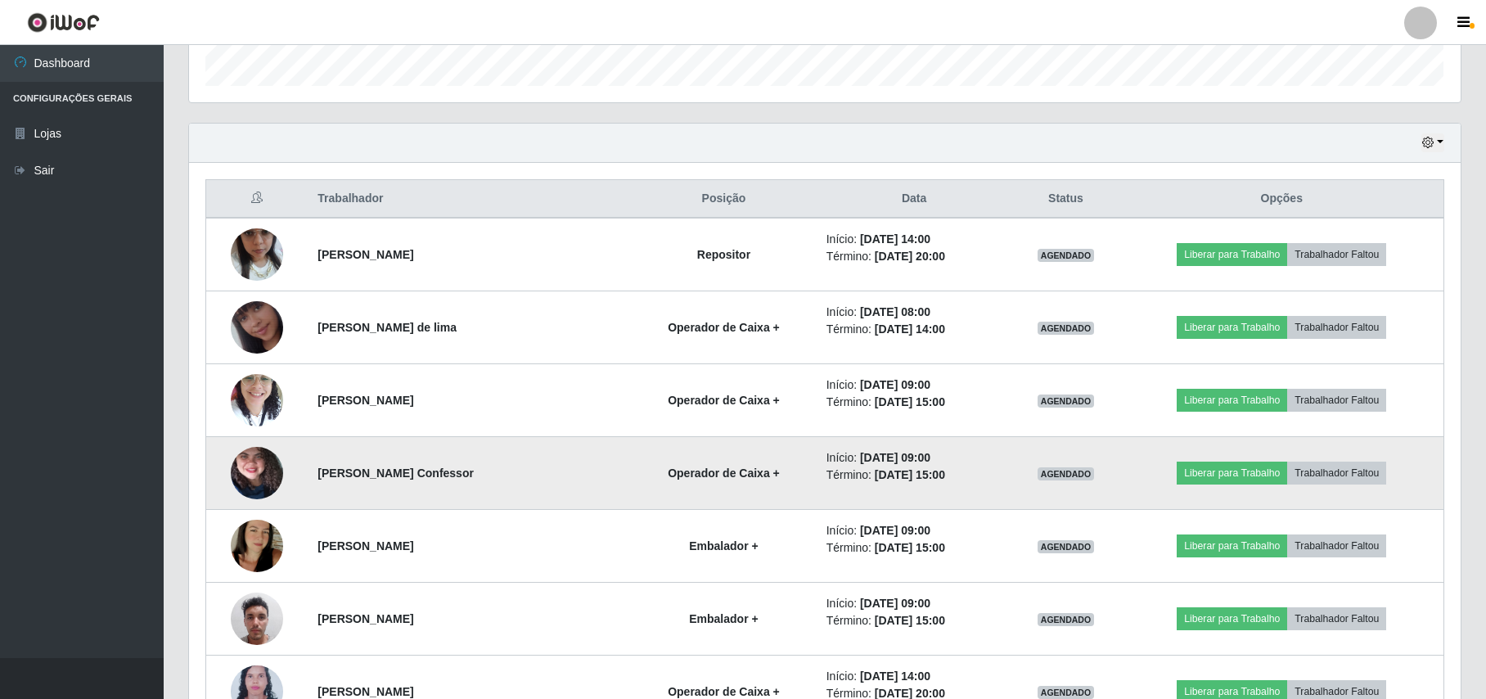
click at [250, 479] on img at bounding box center [257, 473] width 52 height 116
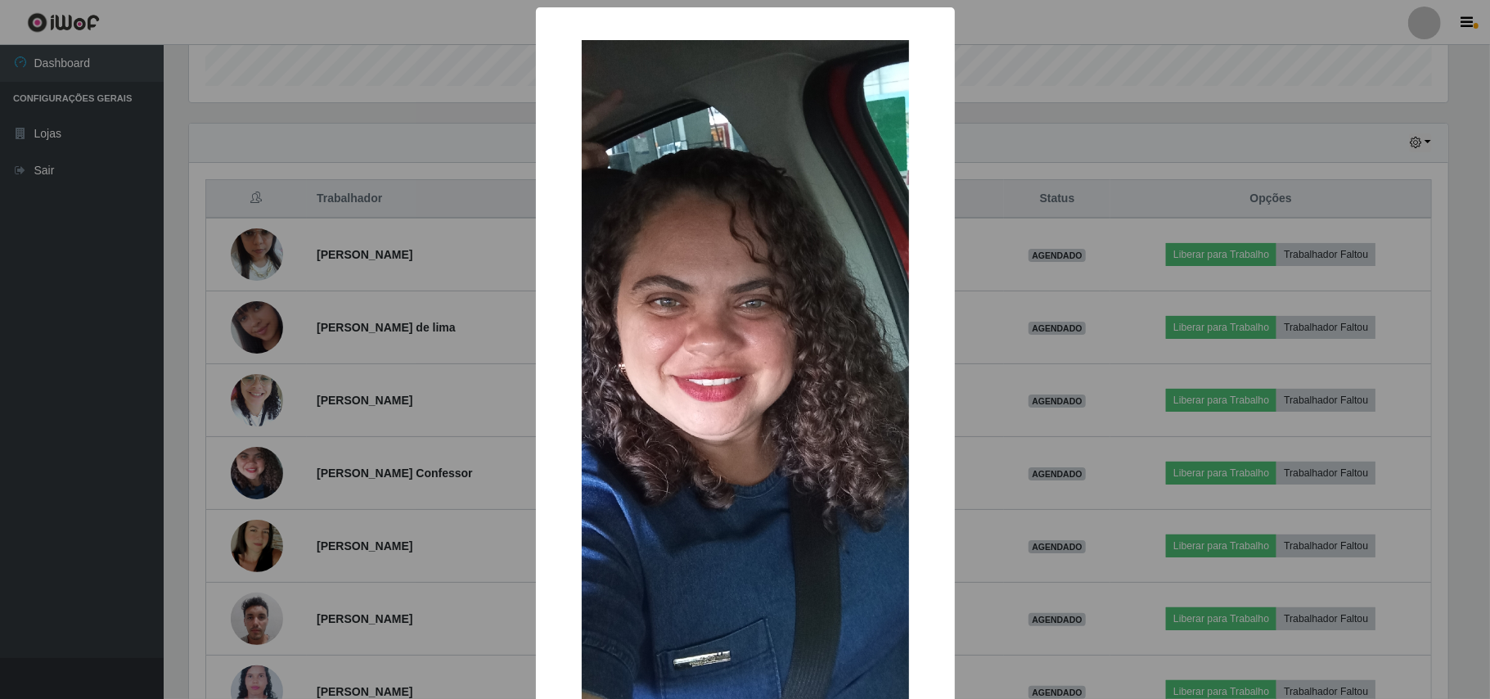
click at [133, 462] on div "× OK Cancel" at bounding box center [745, 349] width 1490 height 699
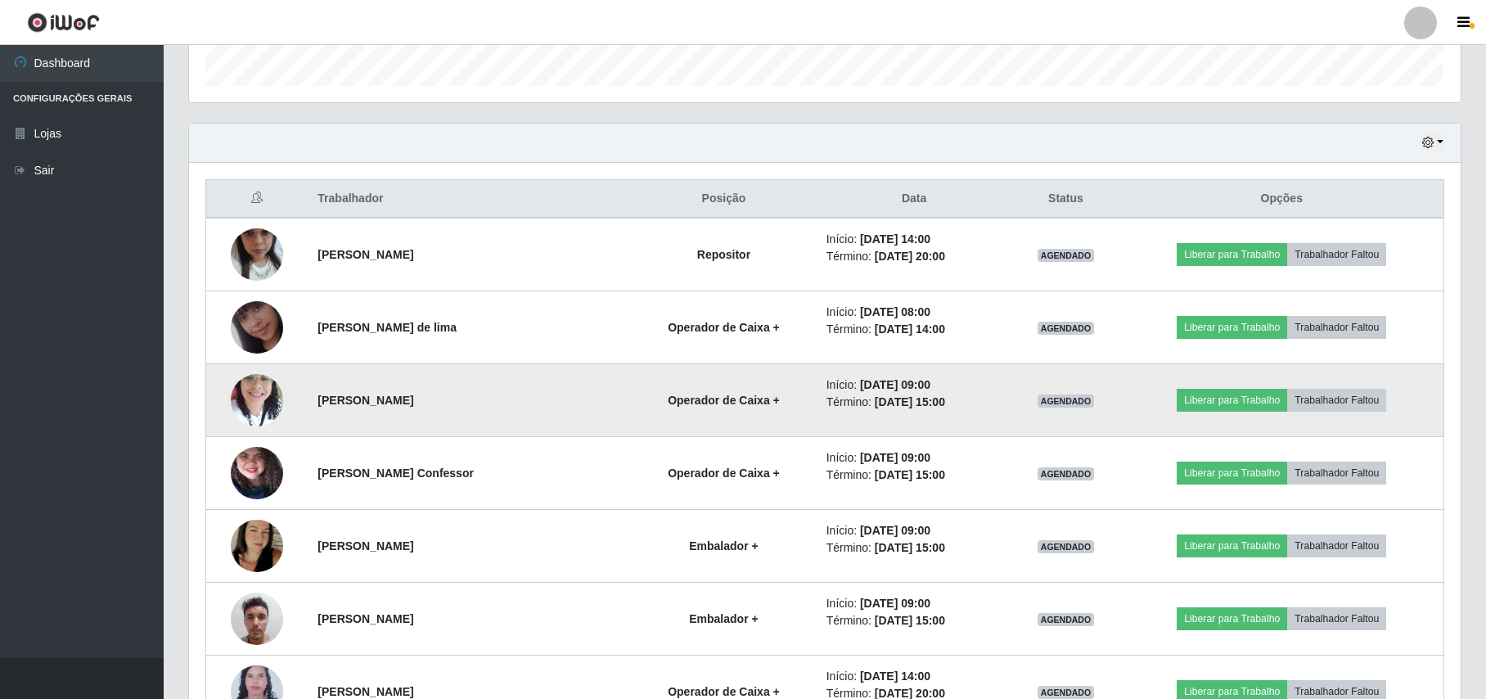
click at [250, 413] on img at bounding box center [257, 400] width 52 height 70
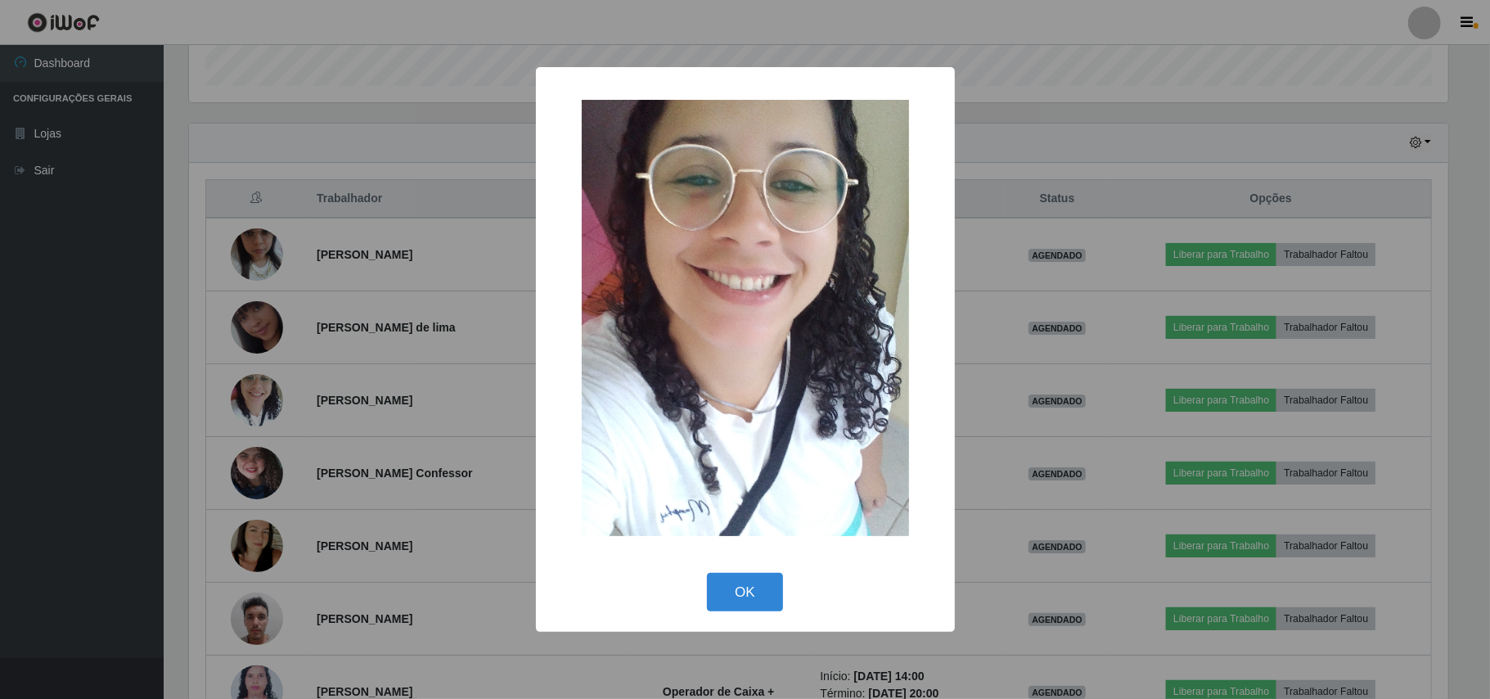
click at [132, 430] on div "× OK Cancel" at bounding box center [745, 349] width 1490 height 699
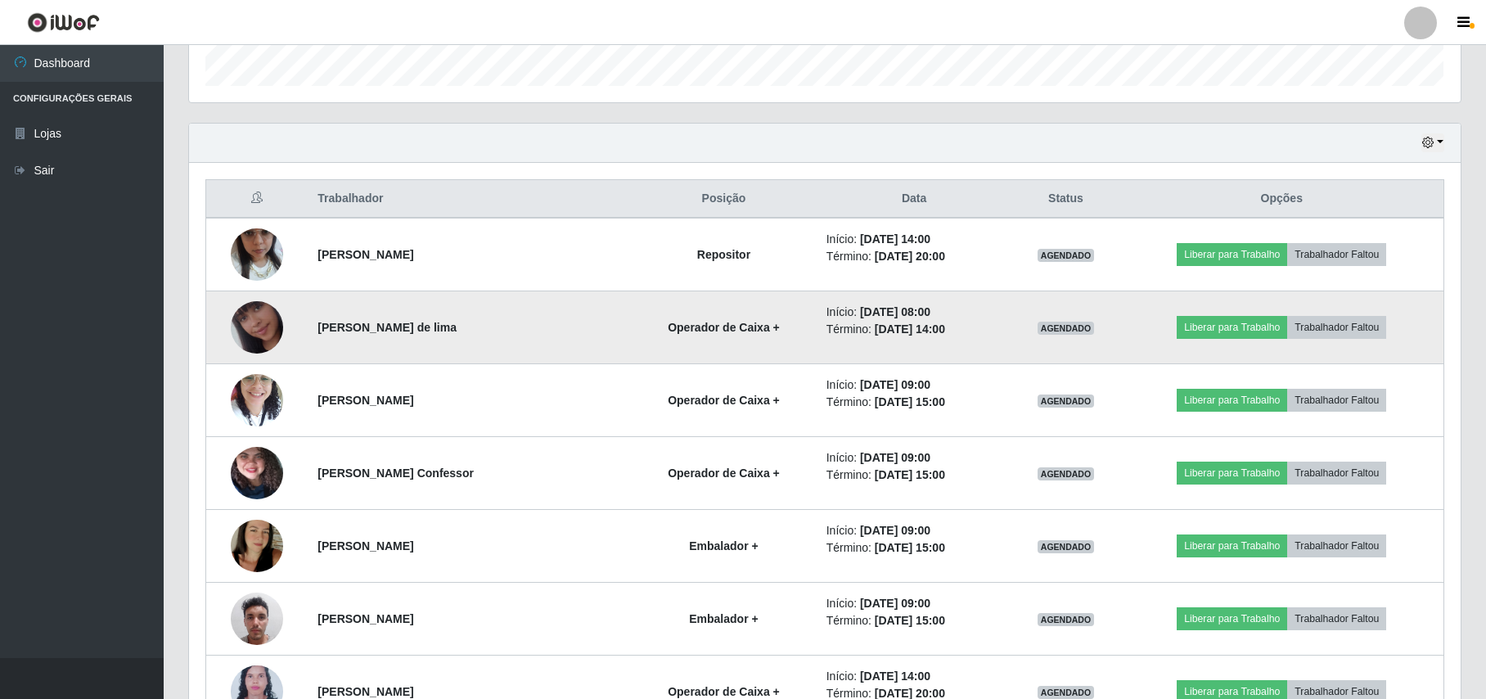
click at [231, 332] on img at bounding box center [257, 327] width 52 height 93
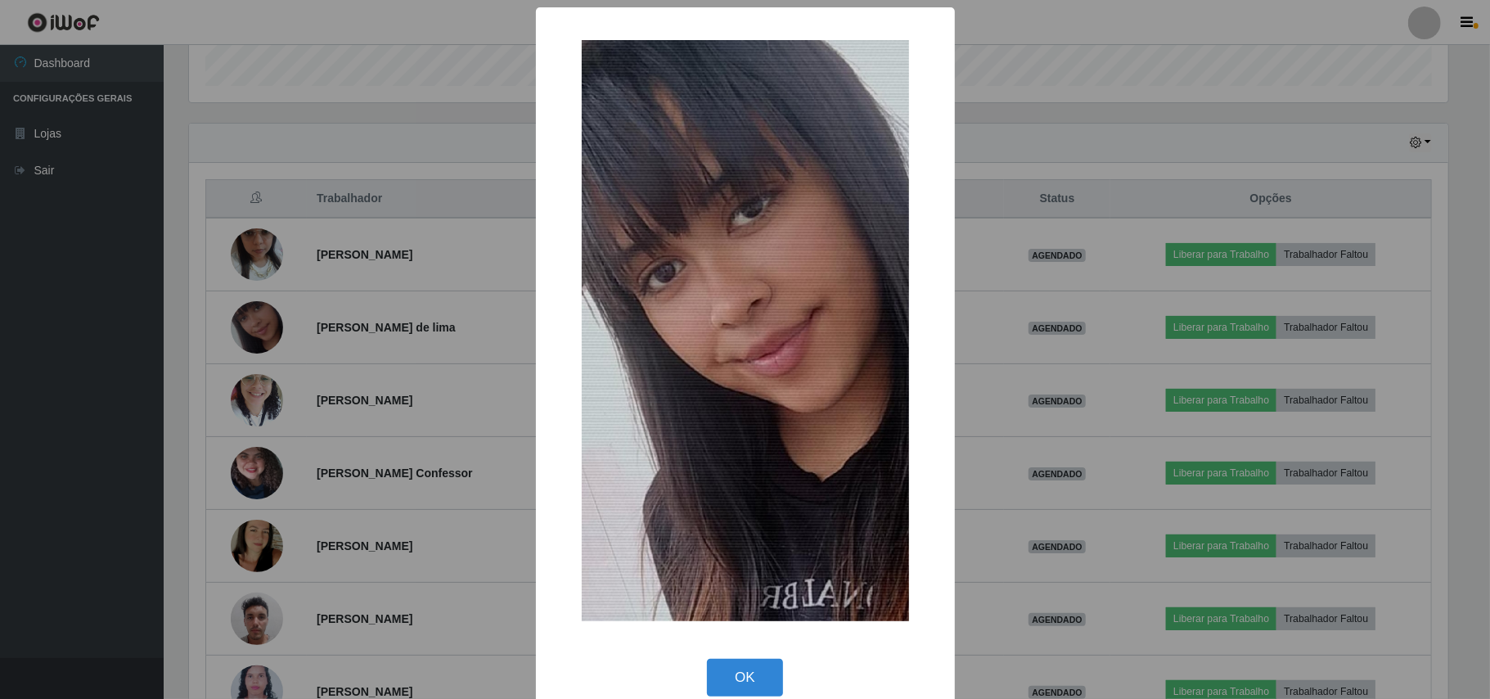
click at [138, 368] on div "× OK Cancel" at bounding box center [745, 349] width 1490 height 699
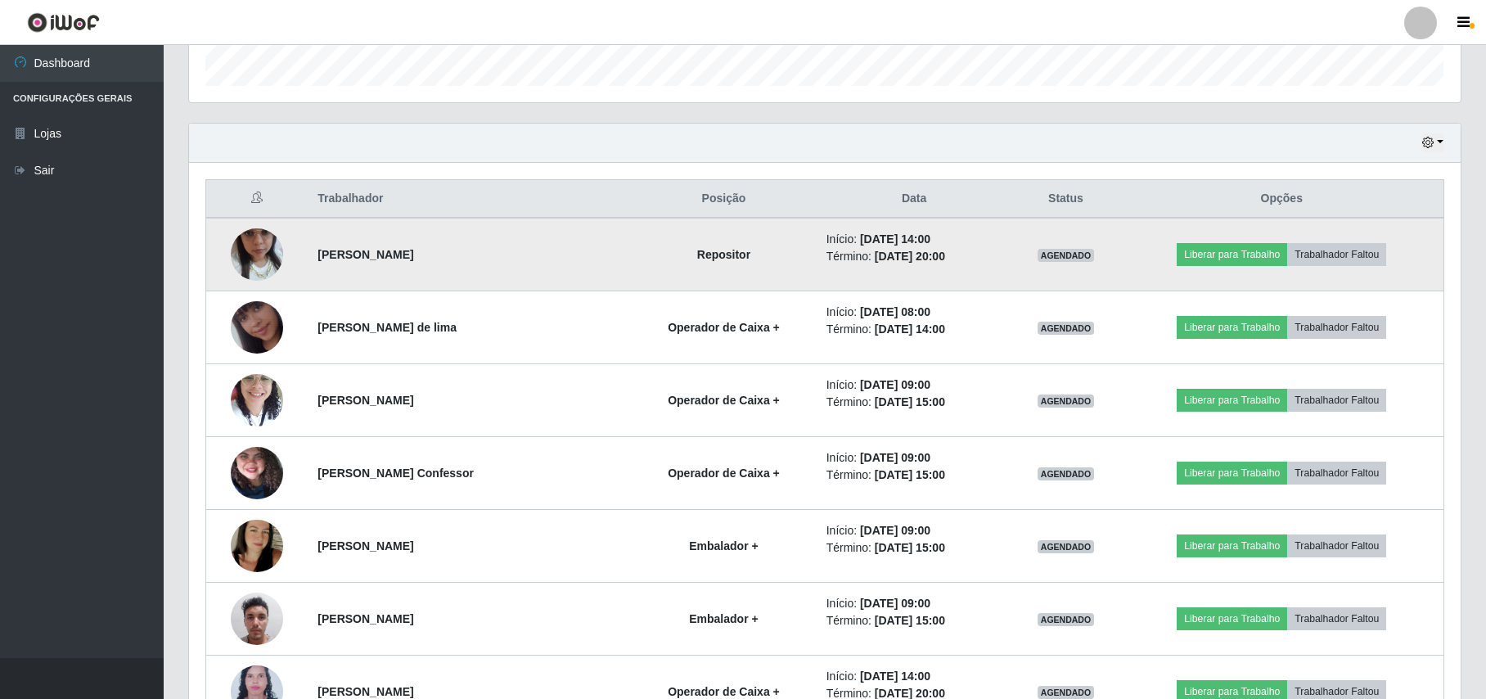
click at [254, 270] on img at bounding box center [257, 254] width 52 height 93
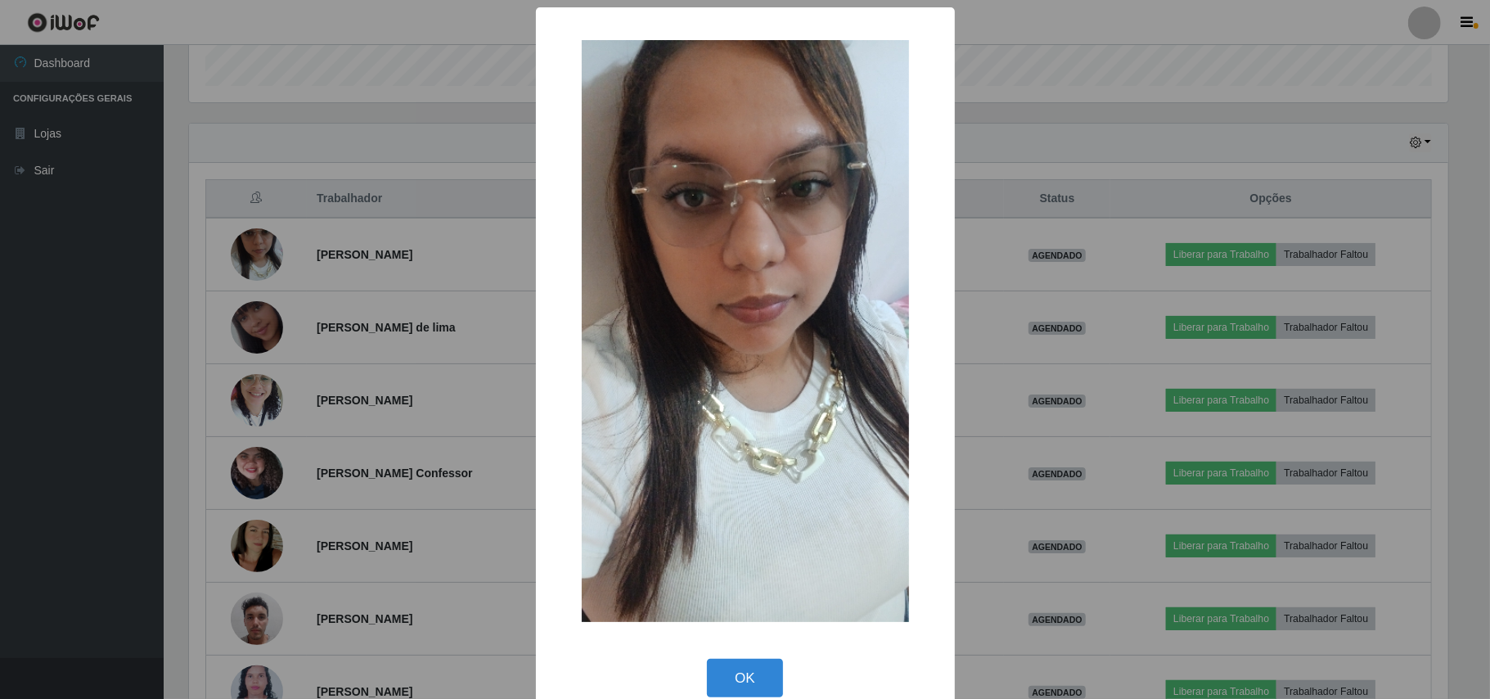
click at [92, 367] on div "× OK Cancel" at bounding box center [745, 349] width 1490 height 699
